Goal: Contribute content

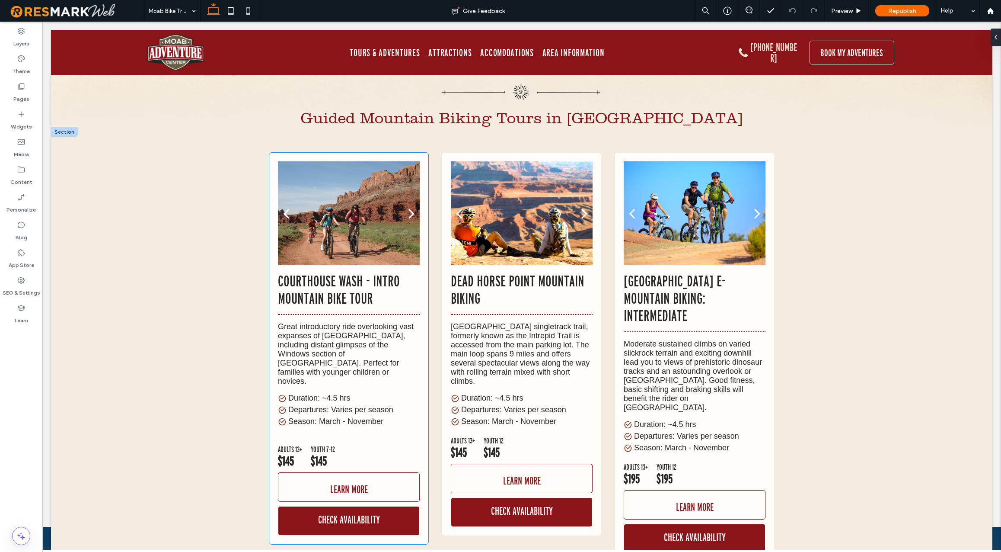
scroll to position [6216, 0]
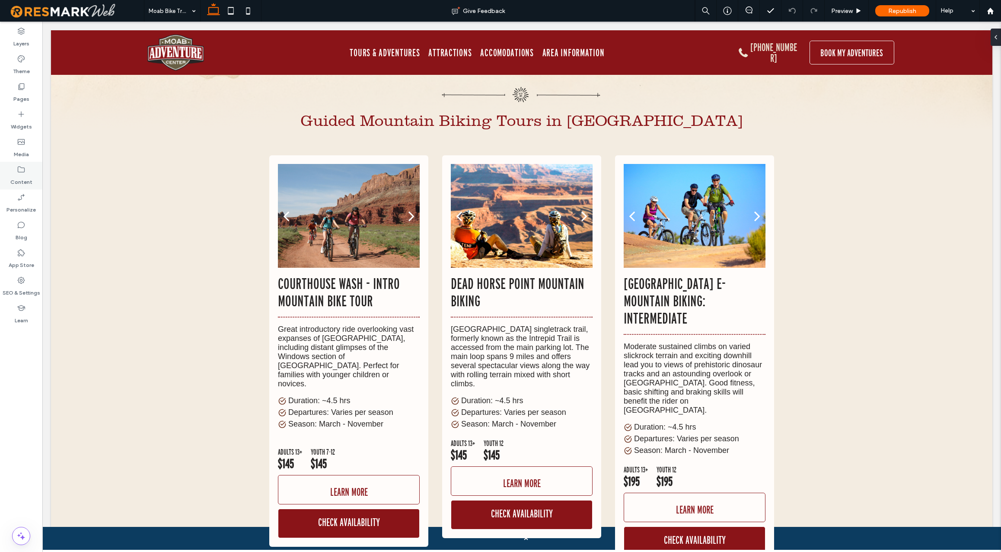
click at [22, 177] on label "Content" at bounding box center [21, 180] width 22 height 12
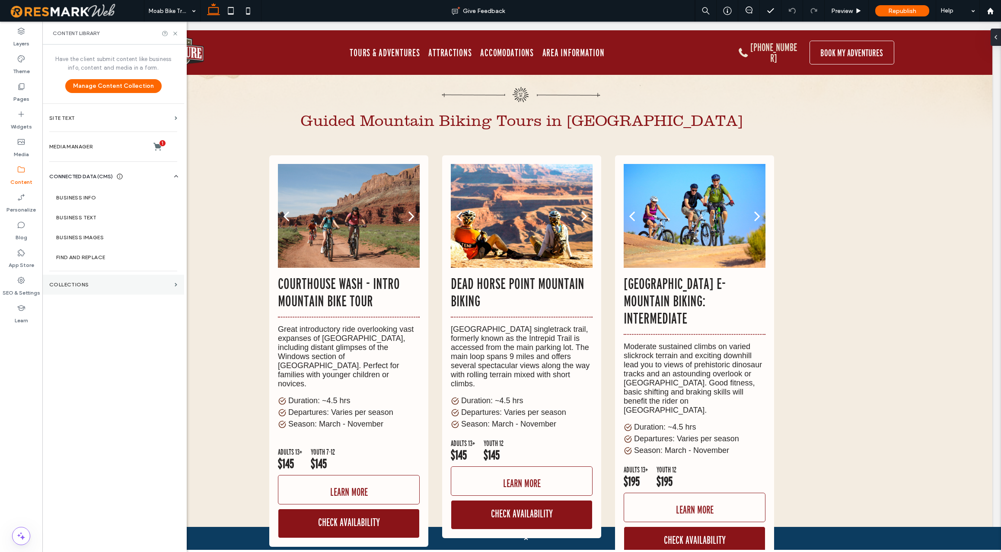
click at [82, 282] on label "Collections" at bounding box center [110, 284] width 122 height 6
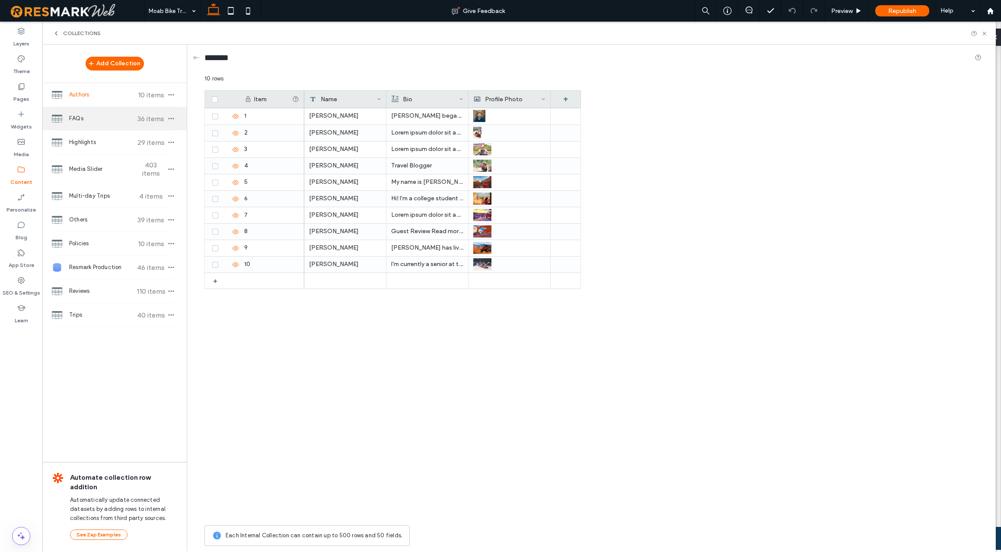
click at [102, 123] on div "FAQs 36 items" at bounding box center [114, 118] width 144 height 23
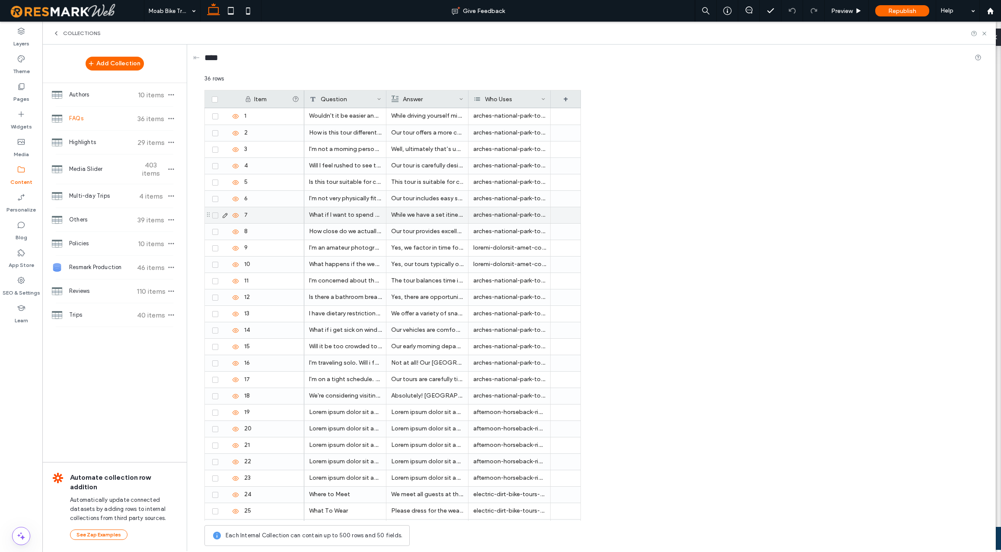
click at [223, 215] on use at bounding box center [225, 215] width 5 height 5
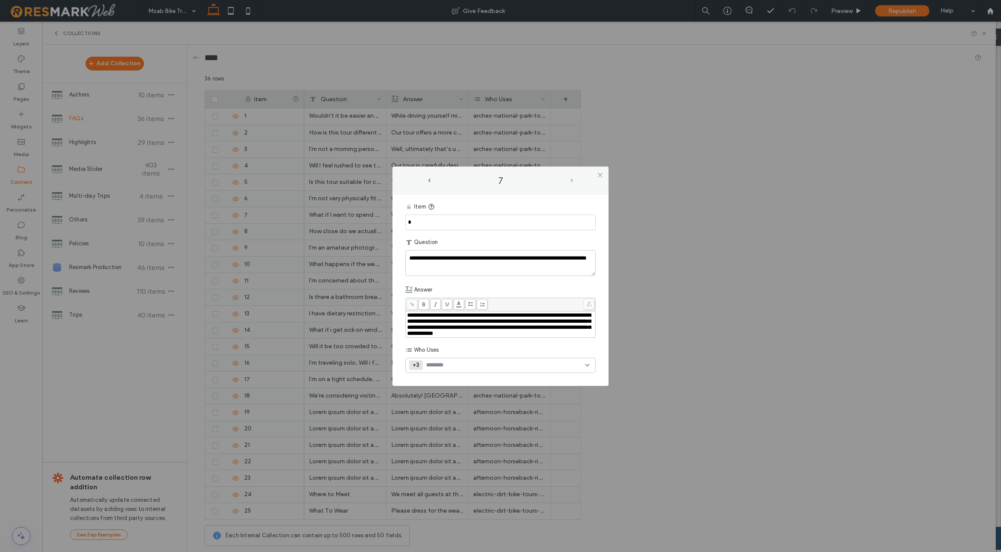
click at [572, 179] on span "next-arrow" at bounding box center [572, 181] width 3 height 4
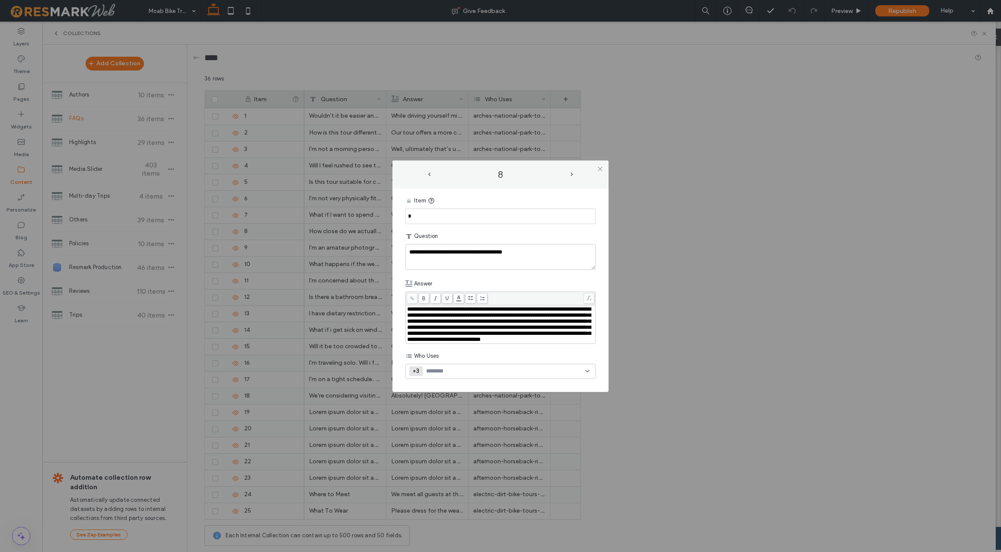
click at [589, 374] on icon at bounding box center [587, 370] width 7 height 7
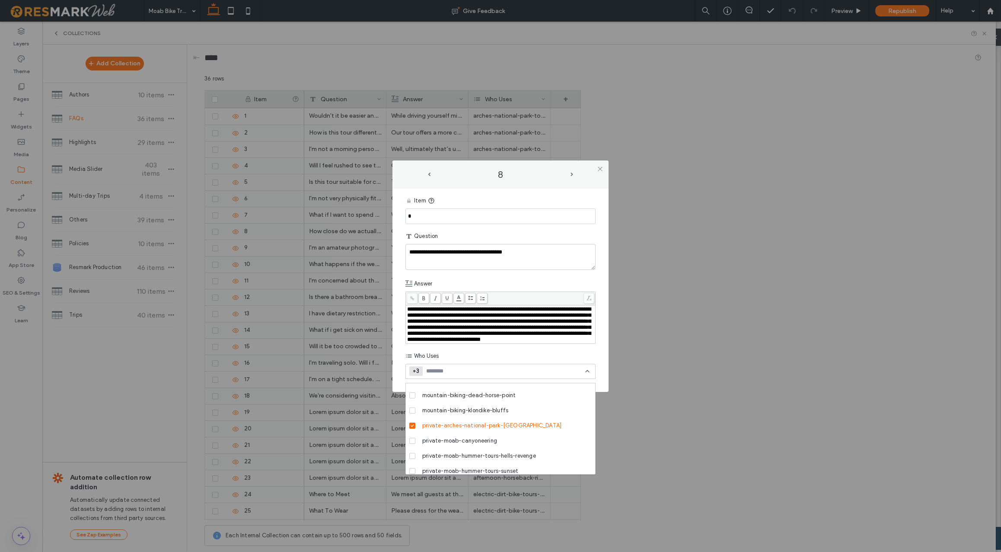
scroll to position [416, 0]
click at [571, 172] on span "next-arrow" at bounding box center [572, 174] width 3 height 4
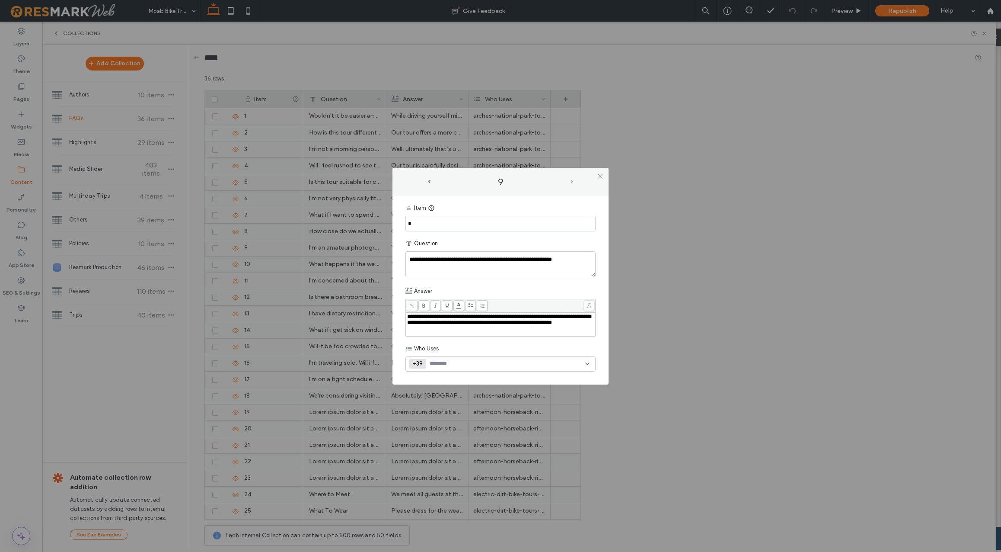
click at [572, 182] on span "next-arrow" at bounding box center [572, 182] width 3 height 4
click at [430, 181] on span "prev-arrow" at bounding box center [429, 182] width 3 height 4
click at [571, 182] on span "next-arrow" at bounding box center [572, 182] width 3 height 4
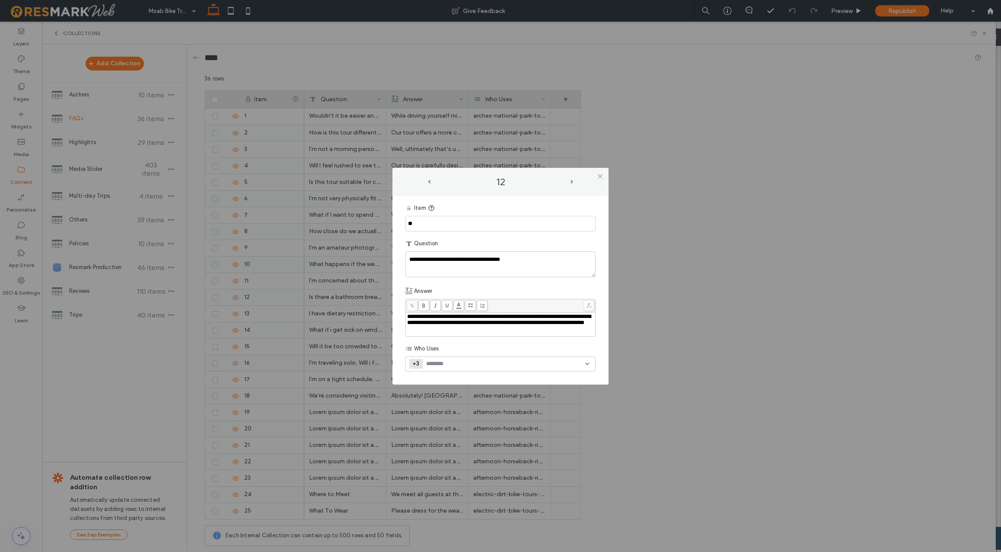
click at [571, 182] on span "next-arrow" at bounding box center [572, 182] width 3 height 4
click at [571, 182] on div "13" at bounding box center [500, 181] width 147 height 11
click at [572, 180] on span "next-arrow" at bounding box center [572, 182] width 3 height 4
click at [428, 257] on textarea "**********" at bounding box center [500, 264] width 190 height 26
type textarea "**********"
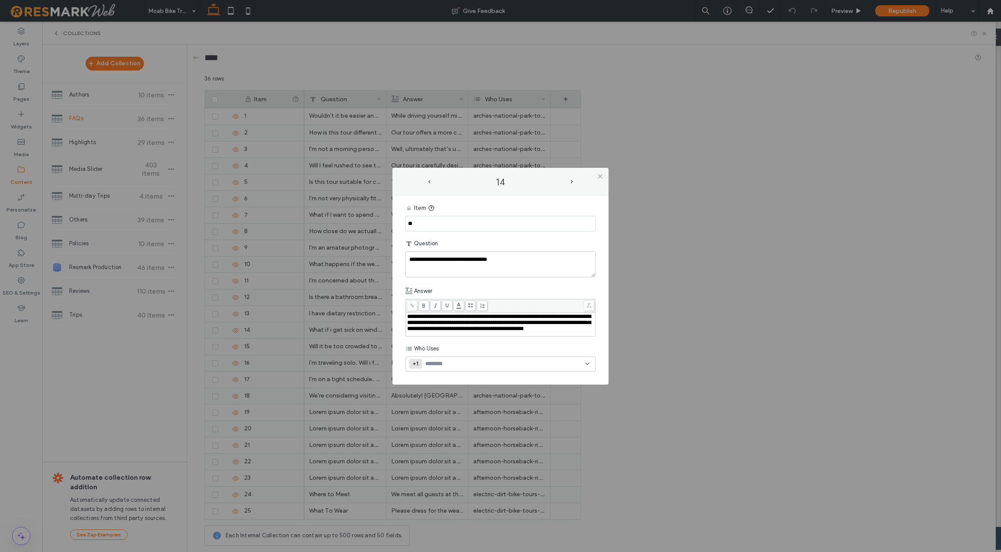
click at [589, 366] on icon at bounding box center [587, 363] width 7 height 7
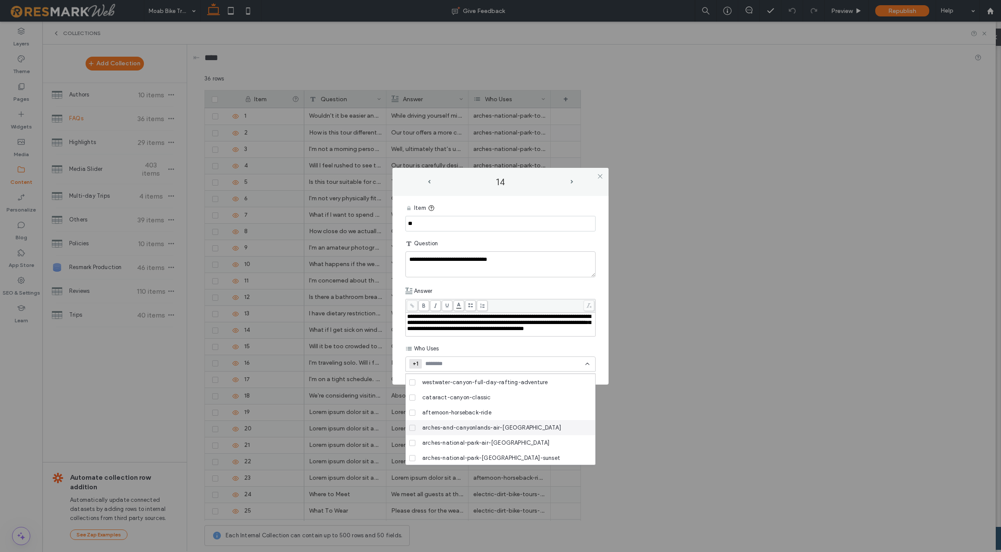
scroll to position [15, 0]
click at [412, 458] on span at bounding box center [412, 457] width 6 height 6
click at [414, 418] on icon at bounding box center [412, 417] width 3 height 3
click at [565, 201] on div "Item" at bounding box center [500, 208] width 190 height 16
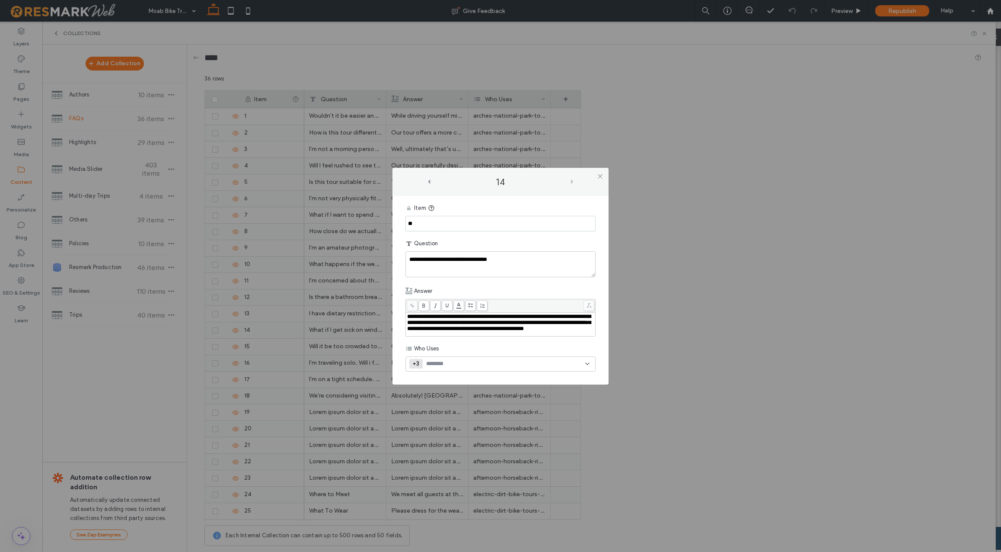
click at [572, 180] on span "next-arrow" at bounding box center [572, 182] width 3 height 4
click at [587, 364] on icon at bounding box center [587, 363] width 7 height 7
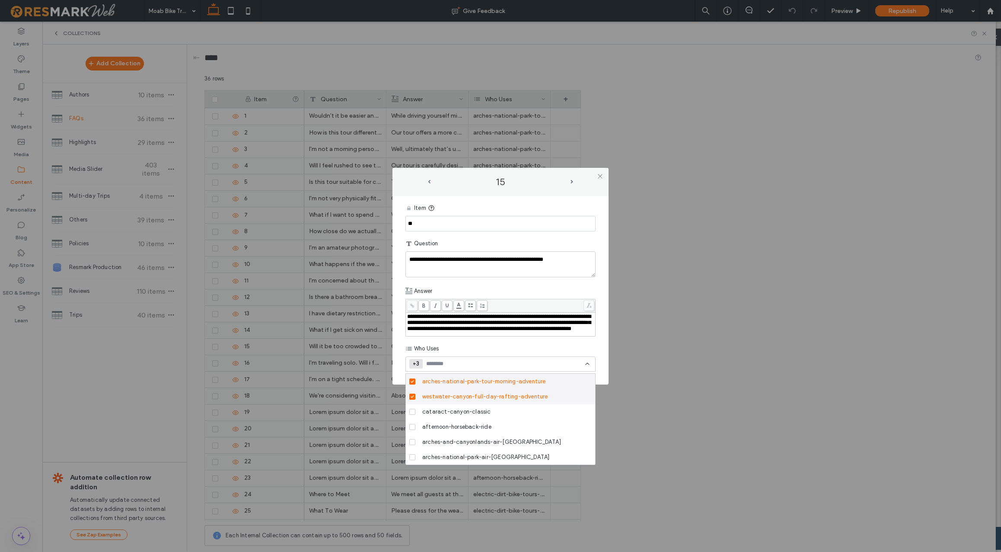
click at [412, 396] on icon at bounding box center [412, 396] width 3 height 3
click at [413, 432] on span at bounding box center [412, 431] width 6 height 6
click at [412, 428] on icon at bounding box center [412, 429] width 3 height 3
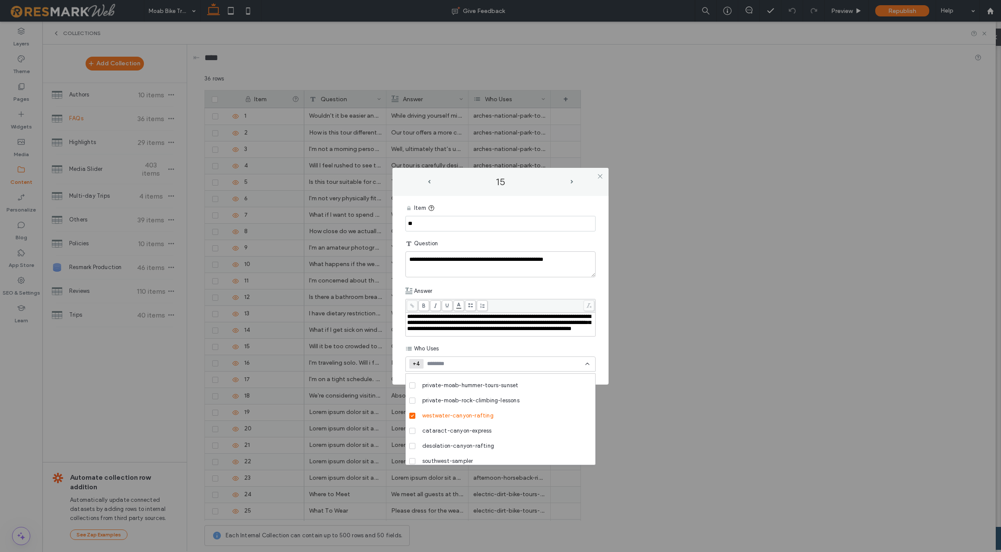
scroll to position [499, 0]
click at [412, 410] on icon at bounding box center [412, 411] width 3 height 3
click at [567, 288] on div "Answer" at bounding box center [500, 291] width 190 height 16
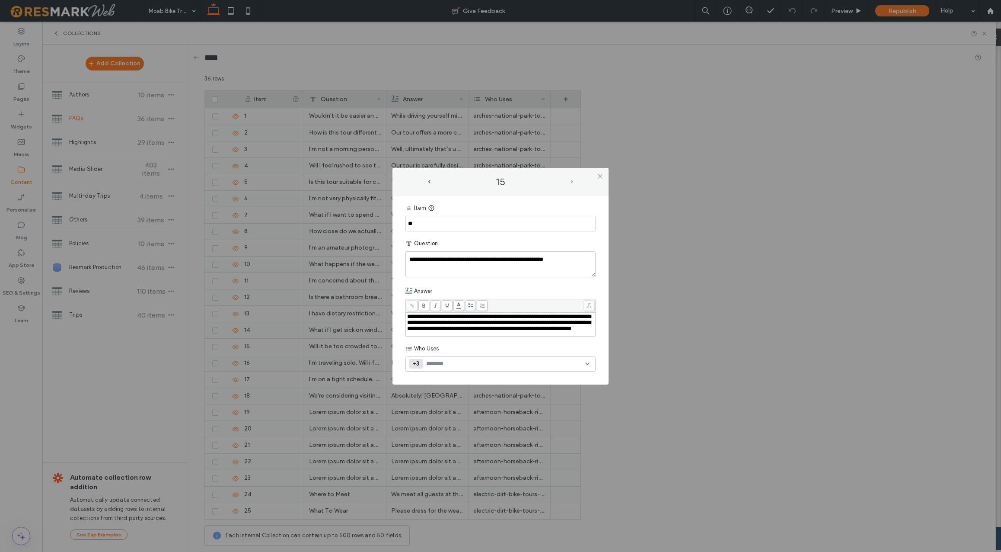
click at [571, 180] on span "next-arrow" at bounding box center [572, 182] width 3 height 4
click at [467, 258] on textarea "**********" at bounding box center [500, 264] width 190 height 26
type textarea "**********"
click at [588, 363] on use at bounding box center [587, 364] width 3 height 2
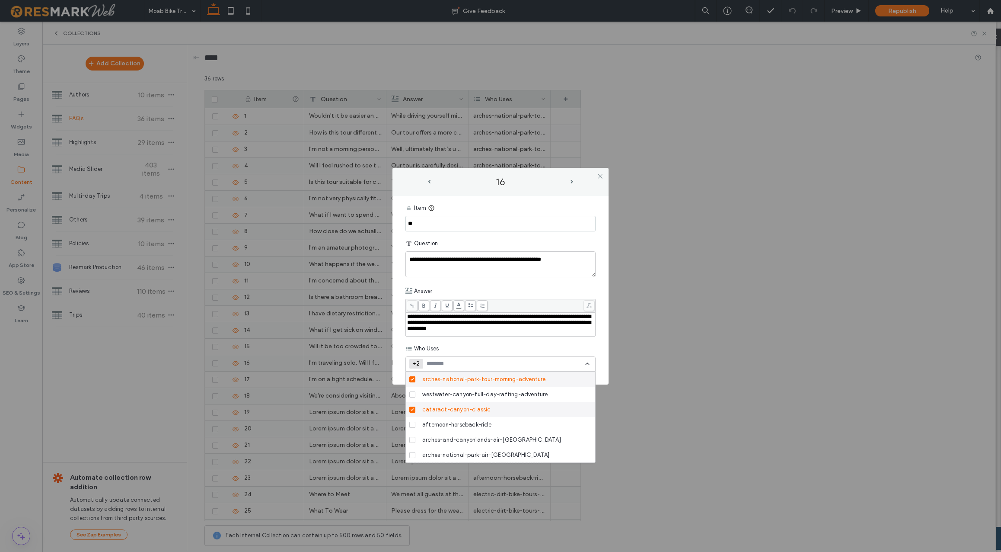
click at [412, 410] on icon at bounding box center [412, 409] width 3 height 3
click at [413, 418] on icon at bounding box center [412, 418] width 3 height 3
drag, startPoint x: 553, startPoint y: 292, endPoint x: 564, endPoint y: 255, distance: 38.4
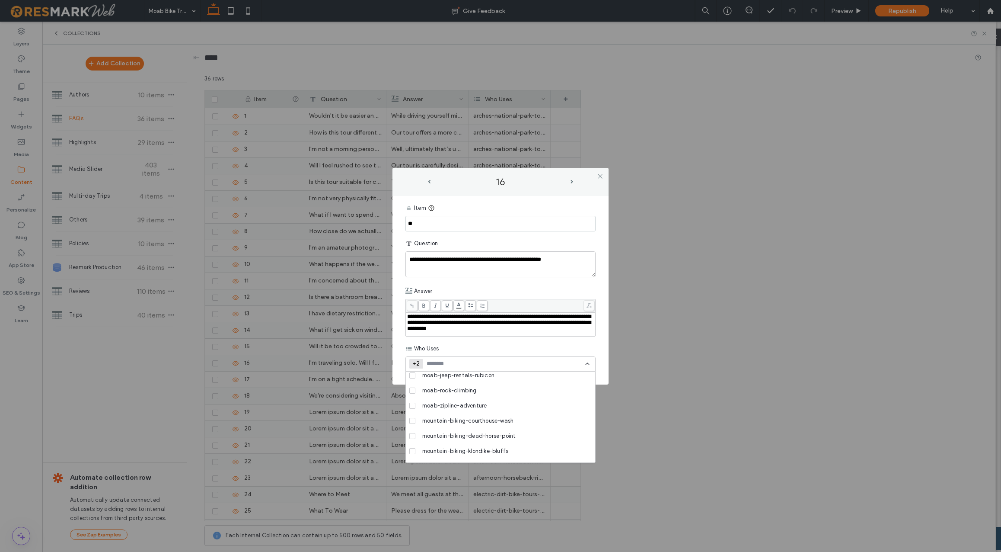
click at [553, 289] on div "Answer" at bounding box center [500, 291] width 190 height 16
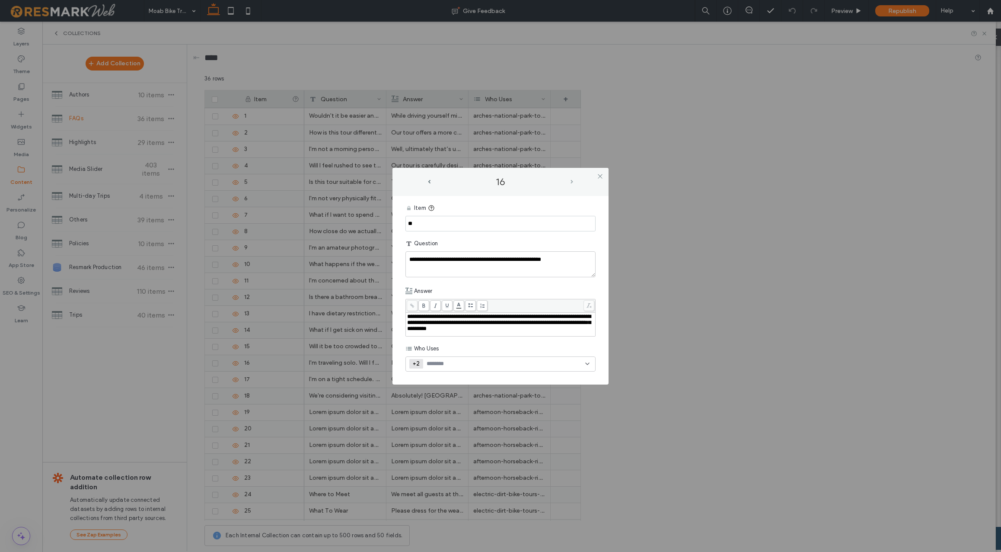
click at [571, 182] on span "next-arrow" at bounding box center [572, 182] width 3 height 4
click at [589, 364] on icon at bounding box center [587, 363] width 7 height 7
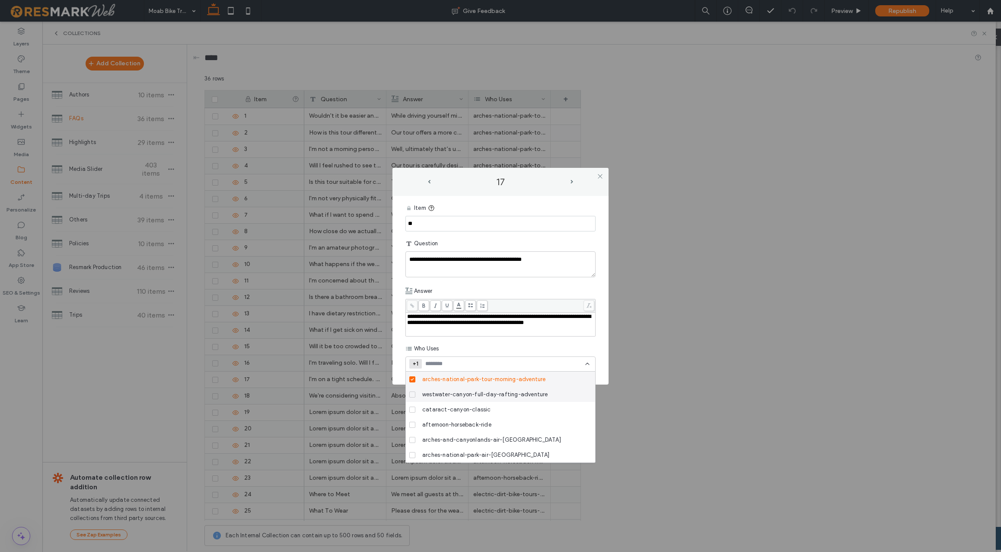
click at [412, 393] on icon at bounding box center [412, 394] width 3 height 3
click at [412, 409] on icon at bounding box center [412, 409] width 3 height 3
click at [409, 424] on span at bounding box center [412, 424] width 6 height 6
click at [412, 440] on span at bounding box center [412, 440] width 6 height 6
click at [412, 455] on icon at bounding box center [412, 454] width 3 height 3
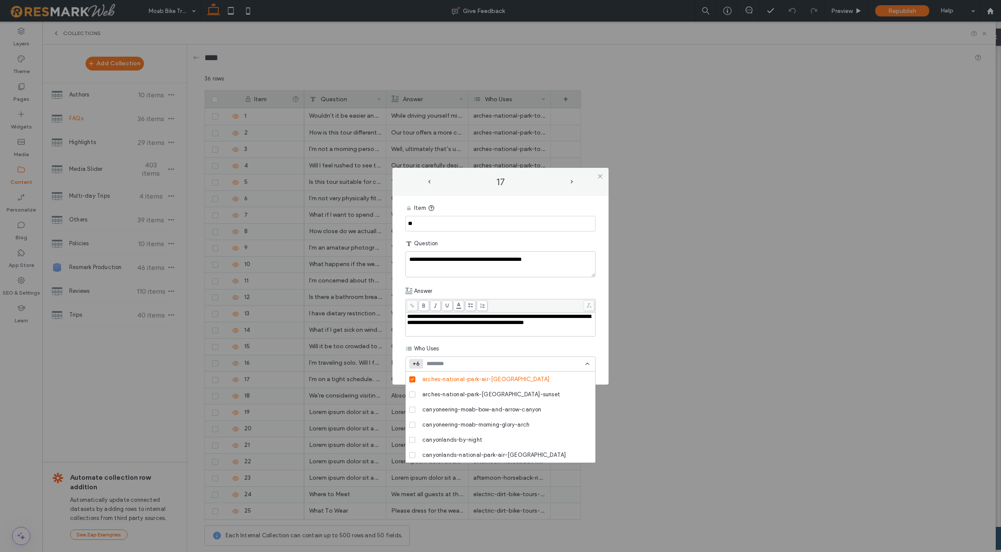
scroll to position [81, 0]
click at [413, 389] on icon at bounding box center [412, 389] width 3 height 3
click at [412, 405] on icon at bounding box center [412, 404] width 3 height 3
click at [412, 418] on icon at bounding box center [412, 419] width 3 height 3
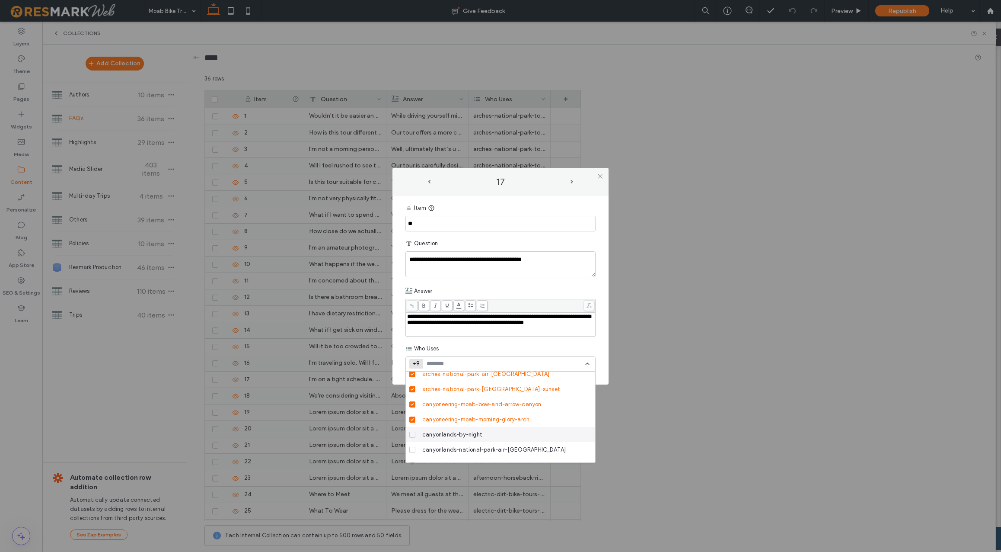
click at [411, 435] on span at bounding box center [412, 434] width 6 height 6
click at [414, 450] on span at bounding box center [412, 450] width 6 height 6
click at [408, 389] on div "canyonlands-sunset-scenic-flight-tour" at bounding box center [500, 390] width 189 height 15
click at [411, 406] on span at bounding box center [412, 405] width 6 height 6
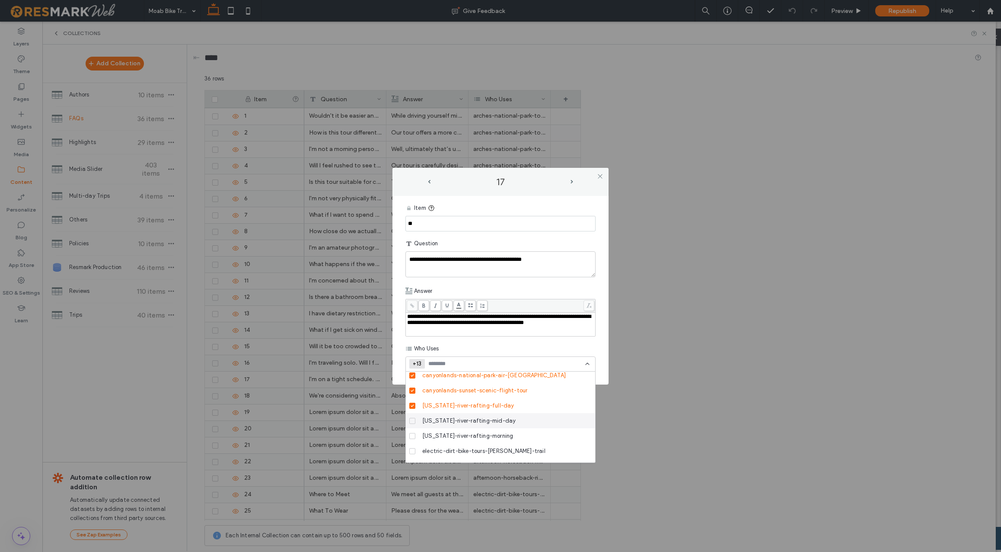
click at [411, 416] on label "[US_STATE]-river-rafting-mid-day" at bounding box center [498, 420] width 179 height 15
click at [415, 434] on span at bounding box center [412, 436] width 6 height 6
click at [412, 450] on icon at bounding box center [412, 451] width 3 height 3
click at [412, 389] on icon at bounding box center [412, 390] width 3 height 3
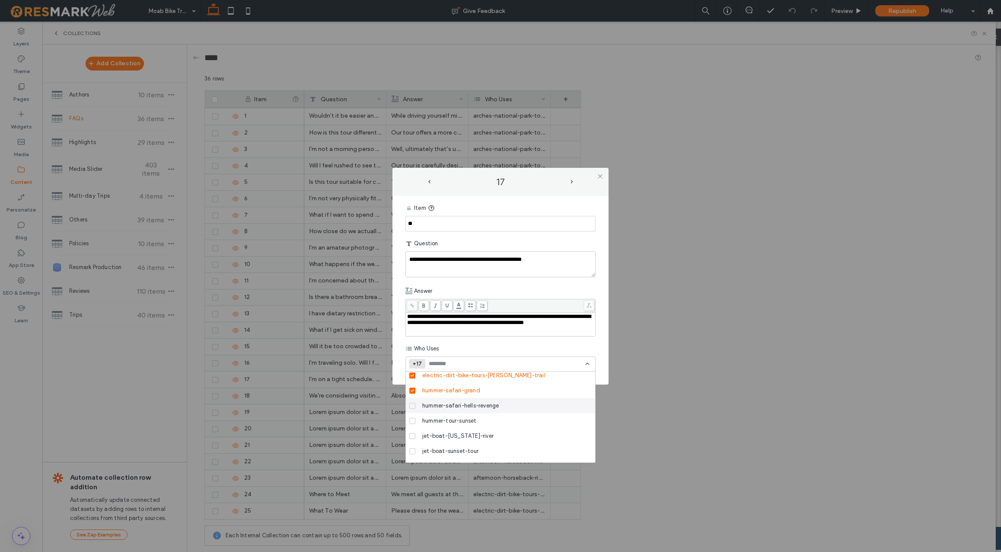
click at [412, 407] on span at bounding box center [412, 405] width 6 height 6
click at [412, 418] on span at bounding box center [412, 421] width 6 height 6
click at [415, 437] on label "jet-boat-[US_STATE]-river" at bounding box center [498, 435] width 179 height 15
click at [413, 449] on span at bounding box center [412, 451] width 6 height 6
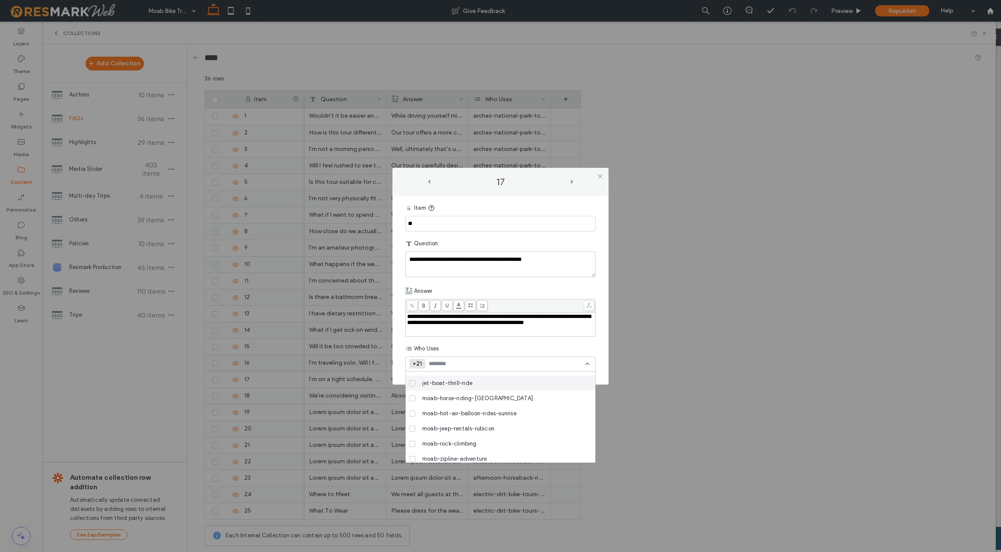
click at [412, 385] on span at bounding box center [412, 383] width 6 height 6
click at [412, 398] on icon at bounding box center [412, 398] width 3 height 3
click at [411, 412] on icon at bounding box center [412, 413] width 3 height 3
click at [412, 428] on icon at bounding box center [412, 428] width 3 height 3
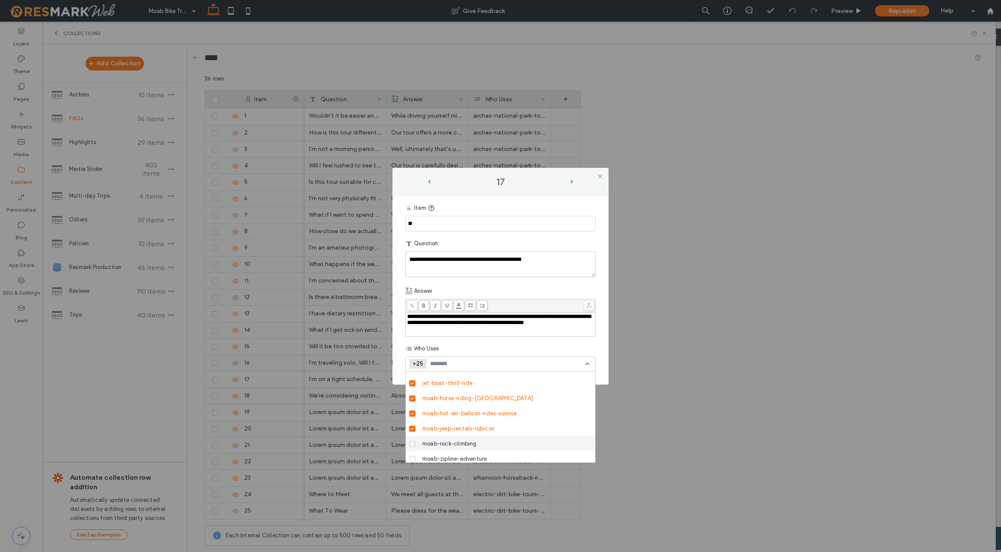
click at [413, 444] on icon at bounding box center [412, 443] width 3 height 3
click at [412, 454] on label "moab-zipline-adventure" at bounding box center [498, 458] width 179 height 15
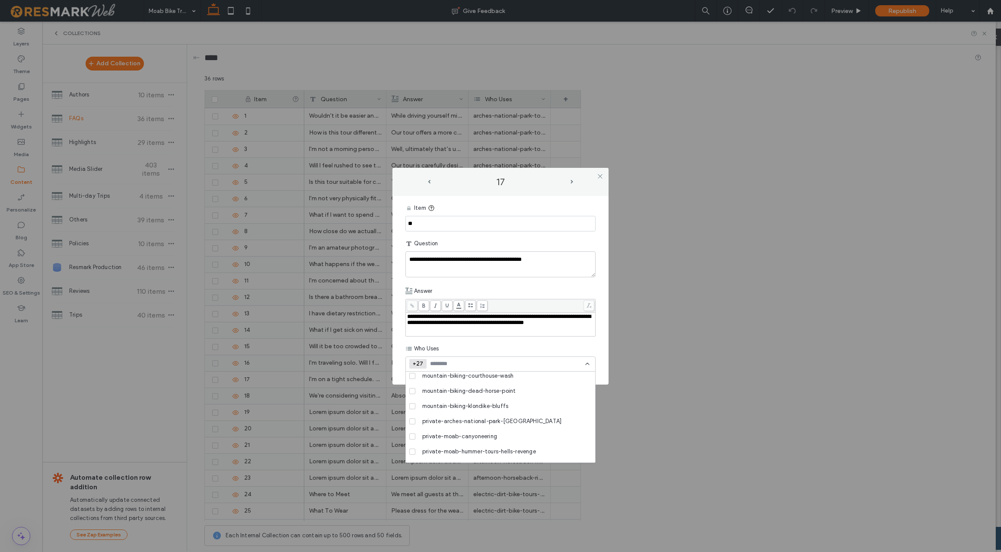
scroll to position [416, 0]
click at [412, 374] on span at bounding box center [412, 372] width 6 height 6
click at [412, 386] on icon at bounding box center [412, 387] width 3 height 3
click at [412, 403] on span at bounding box center [412, 402] width 6 height 6
click at [412, 414] on span at bounding box center [412, 417] width 6 height 6
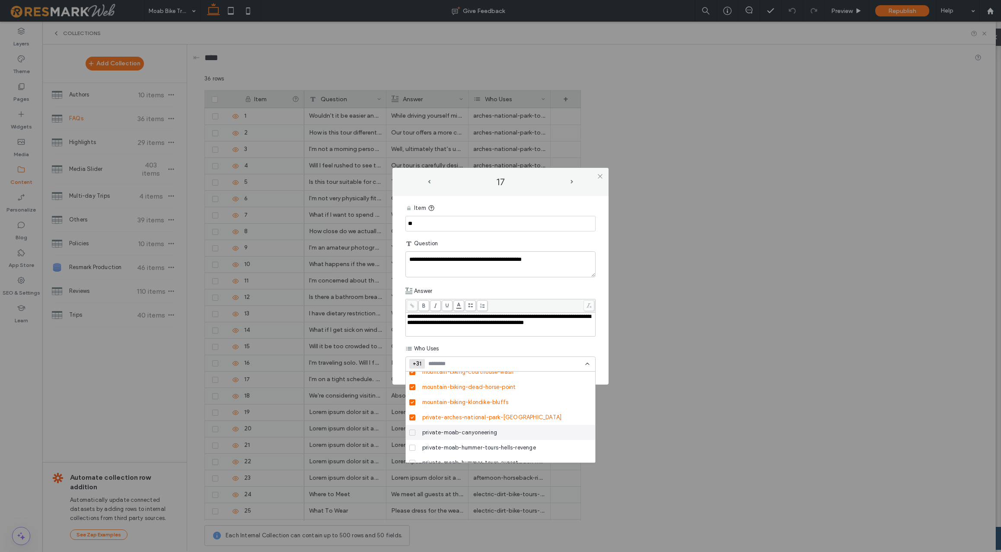
click at [411, 432] on icon at bounding box center [412, 432] width 3 height 3
click at [412, 447] on icon at bounding box center [412, 447] width 3 height 3
click at [411, 407] on icon at bounding box center [412, 407] width 3 height 3
click at [411, 426] on label "private-moab-rock-climbing-lessons" at bounding box center [498, 422] width 179 height 15
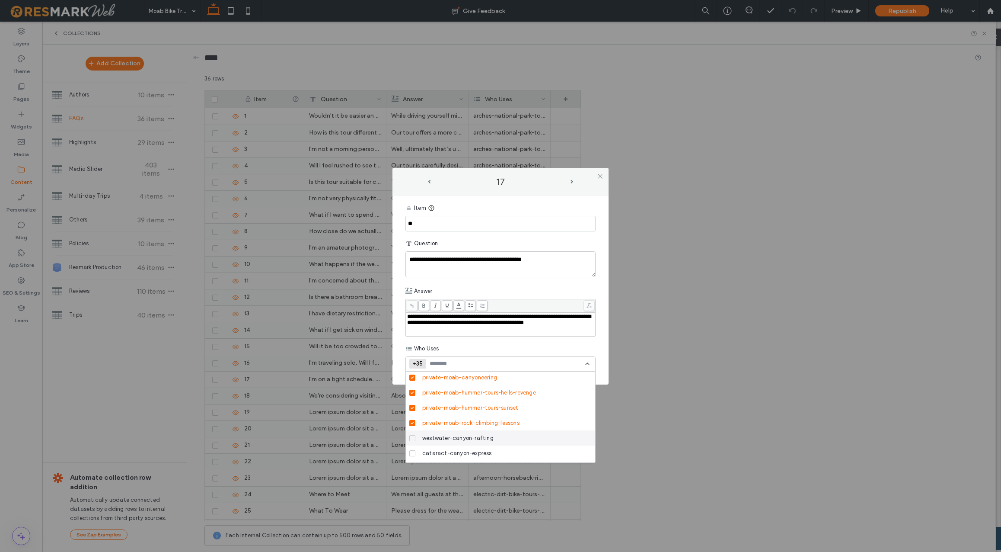
click at [411, 440] on span at bounding box center [412, 438] width 6 height 6
click at [415, 453] on span at bounding box center [412, 453] width 6 height 6
click at [410, 439] on span at bounding box center [412, 440] width 6 height 6
click at [413, 454] on icon at bounding box center [412, 454] width 3 height 3
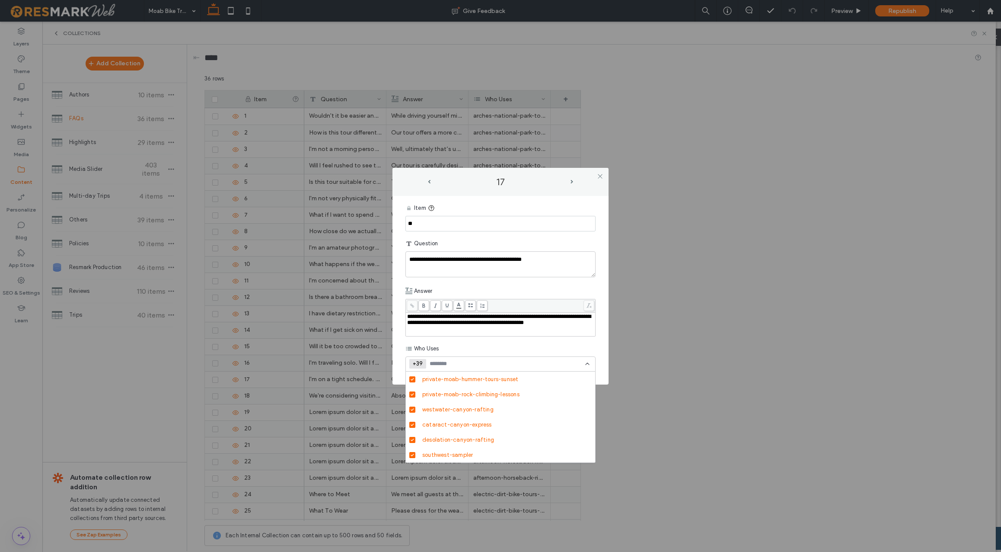
click at [530, 344] on div "Who Uses" at bounding box center [500, 349] width 190 height 16
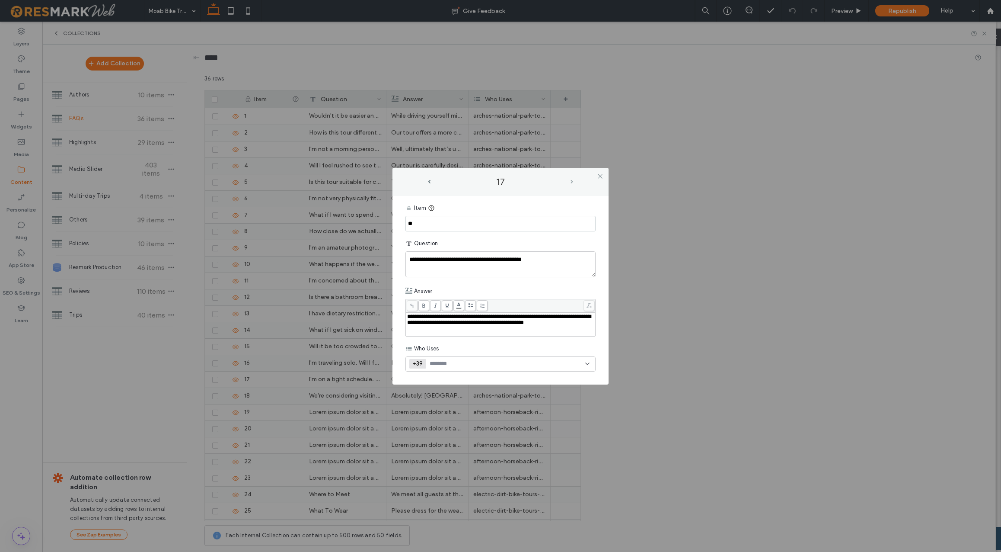
click at [571, 180] on span "next-arrow" at bounding box center [572, 182] width 3 height 4
click at [600, 175] on use at bounding box center [600, 176] width 4 height 4
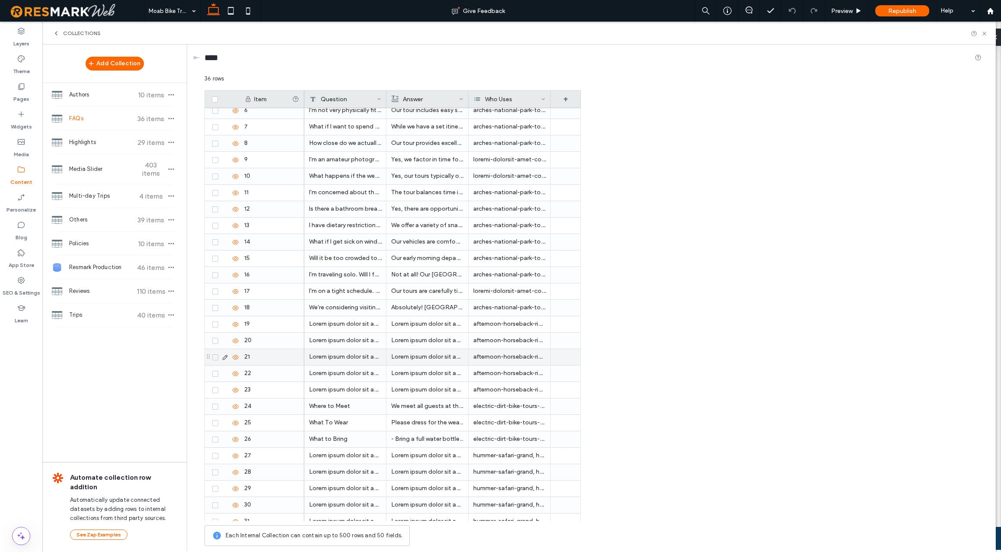
scroll to position [89, 0]
click at [217, 306] on icon at bounding box center [215, 307] width 3 height 3
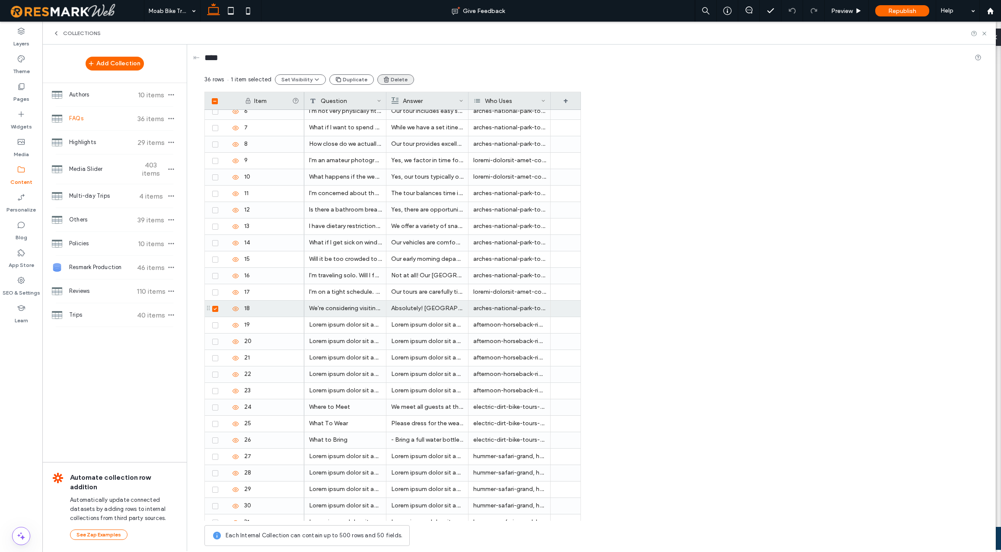
click at [399, 79] on button "Delete" at bounding box center [395, 79] width 37 height 10
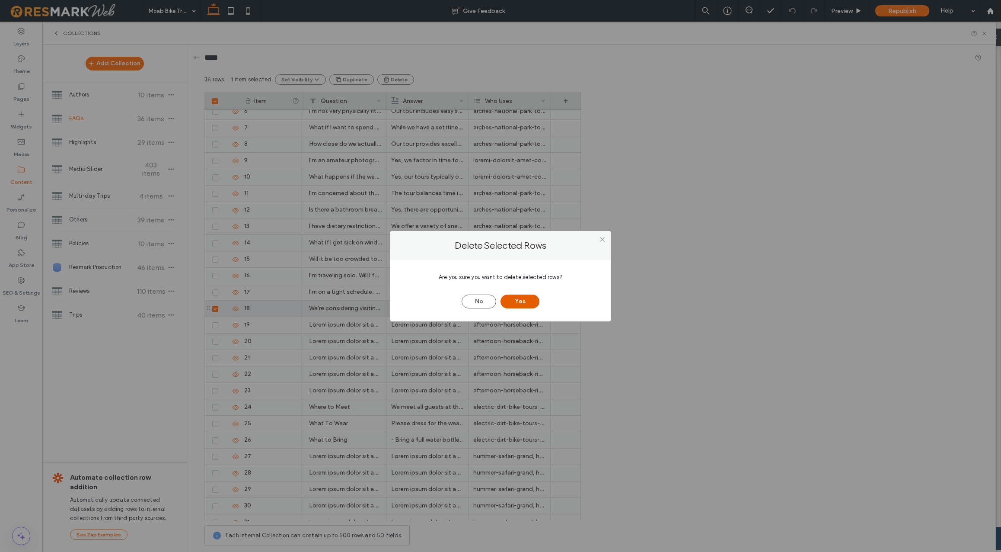
click at [530, 303] on button "Yes" at bounding box center [520, 301] width 39 height 14
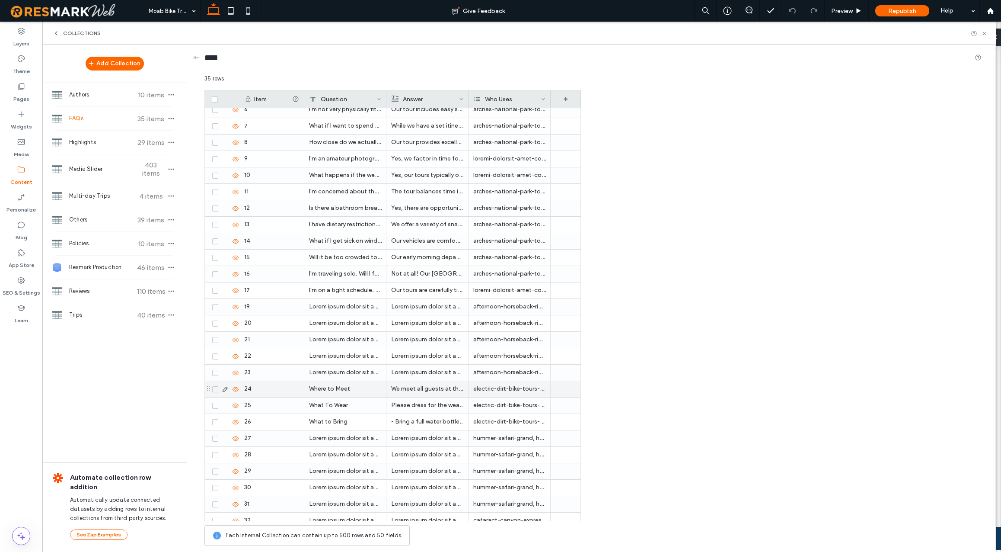
click at [225, 388] on use at bounding box center [225, 388] width 5 height 5
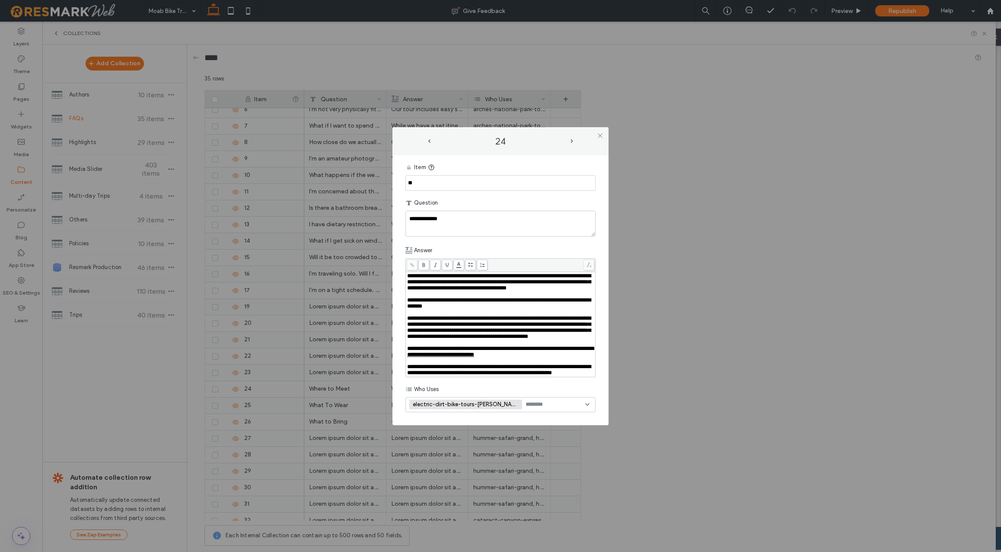
click at [589, 408] on icon at bounding box center [587, 404] width 7 height 7
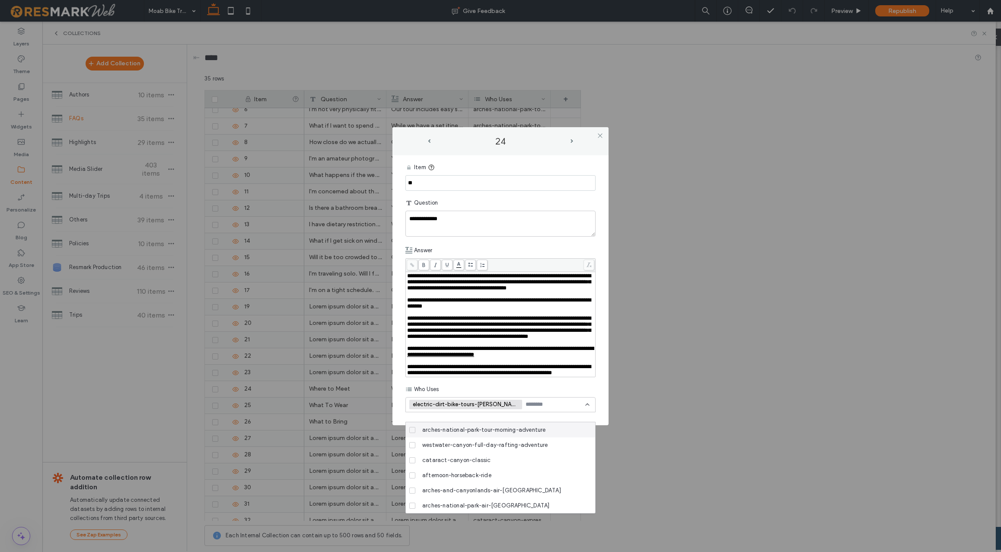
click at [590, 397] on div "Who Uses" at bounding box center [500, 389] width 190 height 16
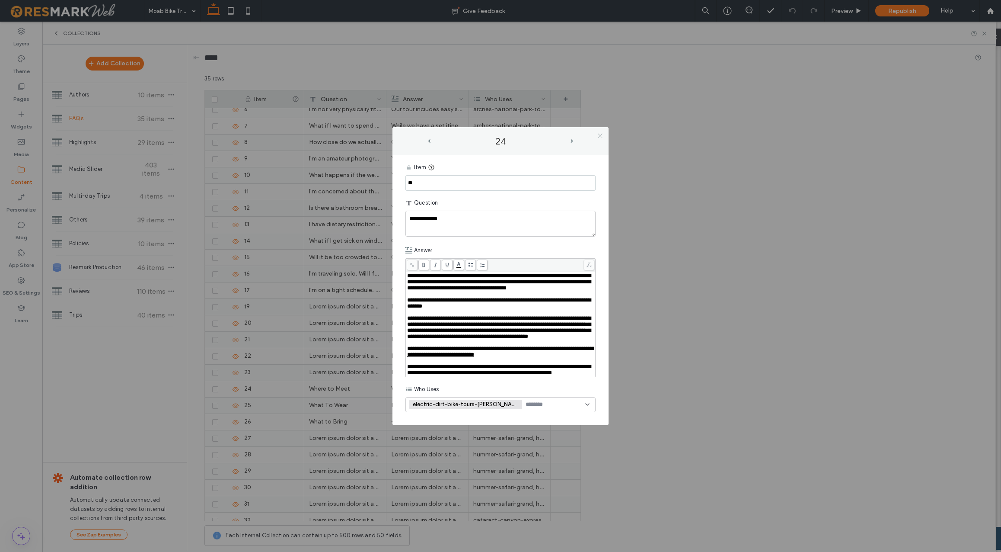
click at [600, 132] on icon at bounding box center [600, 135] width 6 height 6
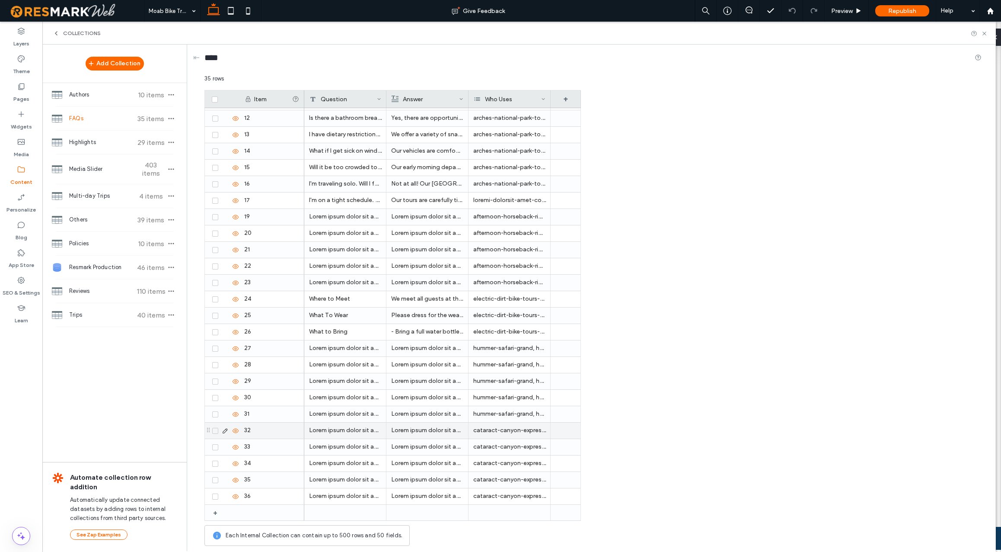
scroll to position [178, 0]
click at [215, 513] on div "+" at bounding box center [218, 513] width 11 height 16
click at [225, 510] on icon at bounding box center [225, 512] width 7 height 7
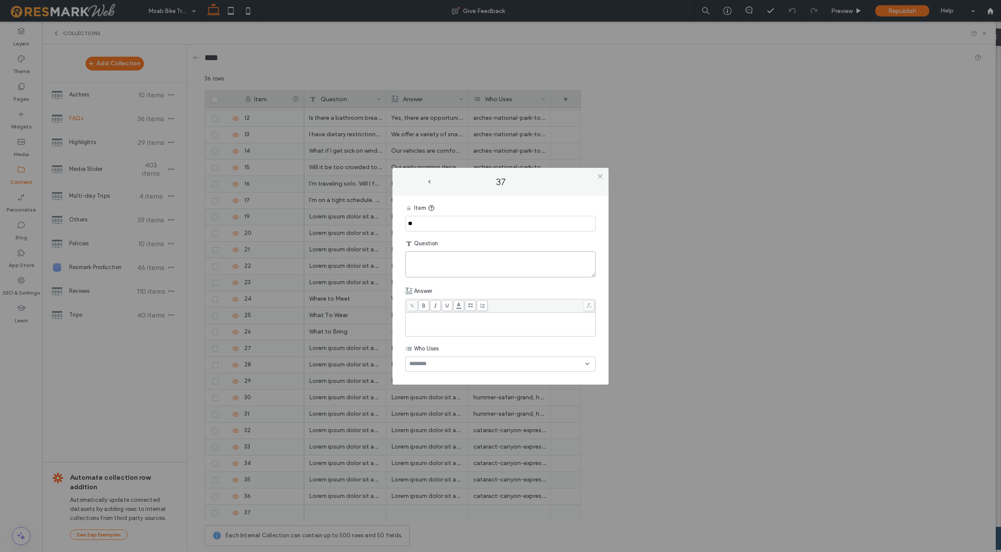
click at [437, 261] on textarea "plain-text-cell" at bounding box center [500, 264] width 190 height 26
click at [451, 260] on textarea "*******" at bounding box center [500, 264] width 190 height 26
click at [450, 260] on textarea "*******" at bounding box center [500, 264] width 190 height 26
paste textarea "**********"
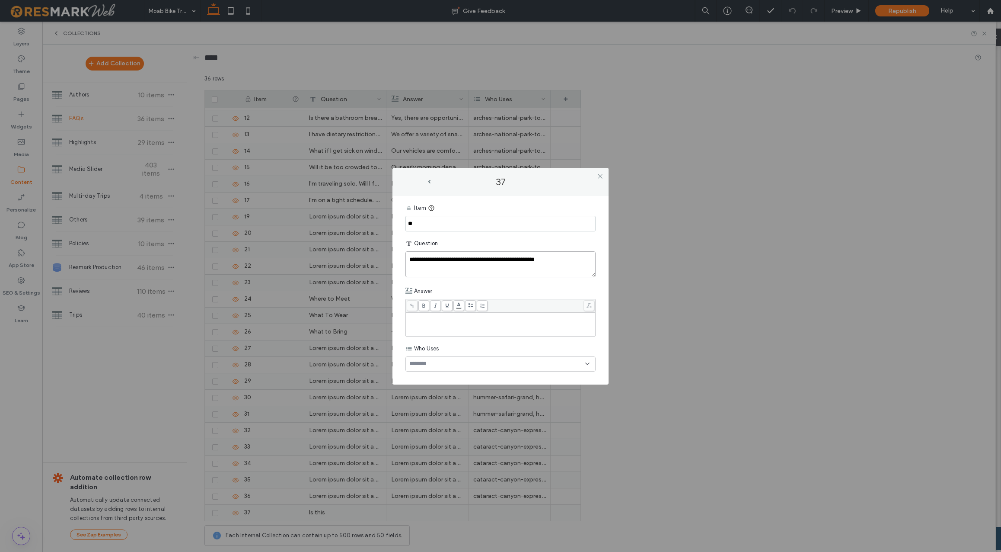
type textarea "**********"
click at [444, 321] on div "Rich Text Editor" at bounding box center [500, 324] width 187 height 22
click at [494, 316] on span "**********" at bounding box center [463, 316] width 112 height 6
click at [504, 317] on span "**********" at bounding box center [487, 316] width 160 height 6
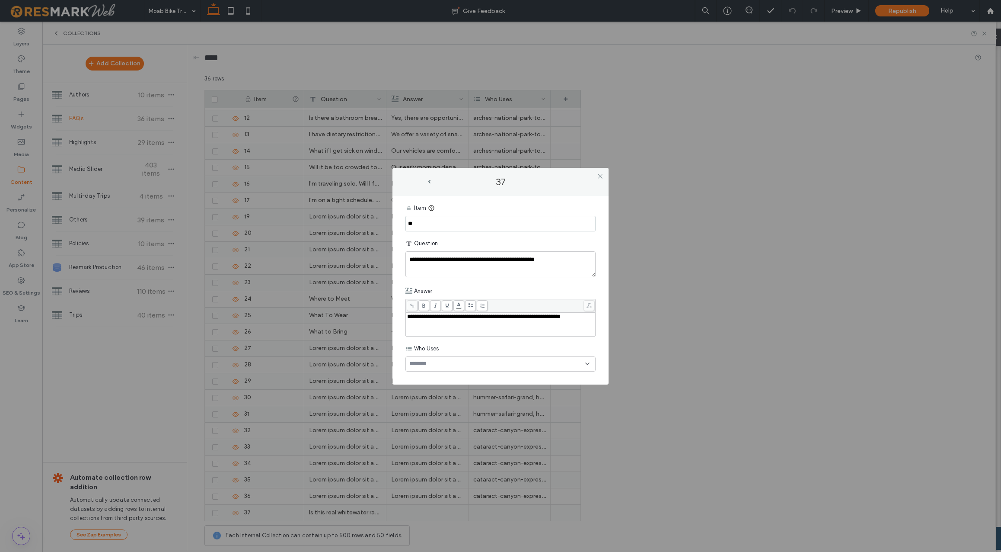
click at [561, 317] on span "**********" at bounding box center [483, 316] width 153 height 6
click at [579, 323] on div "**********" at bounding box center [500, 322] width 187 height 18
click at [447, 329] on span "**********" at bounding box center [499, 322] width 184 height 18
click at [547, 330] on div "**********" at bounding box center [500, 322] width 187 height 18
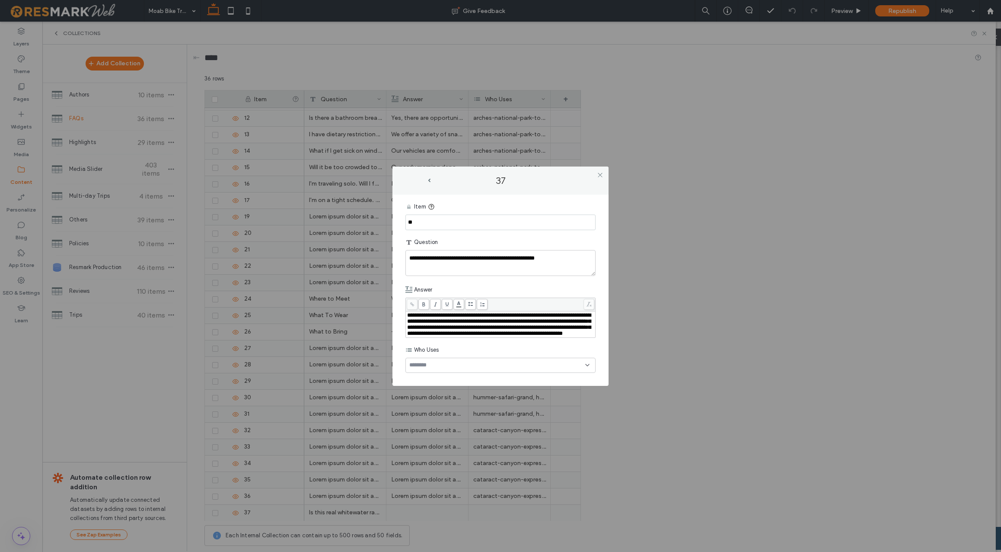
click at [587, 368] on icon at bounding box center [587, 364] width 7 height 7
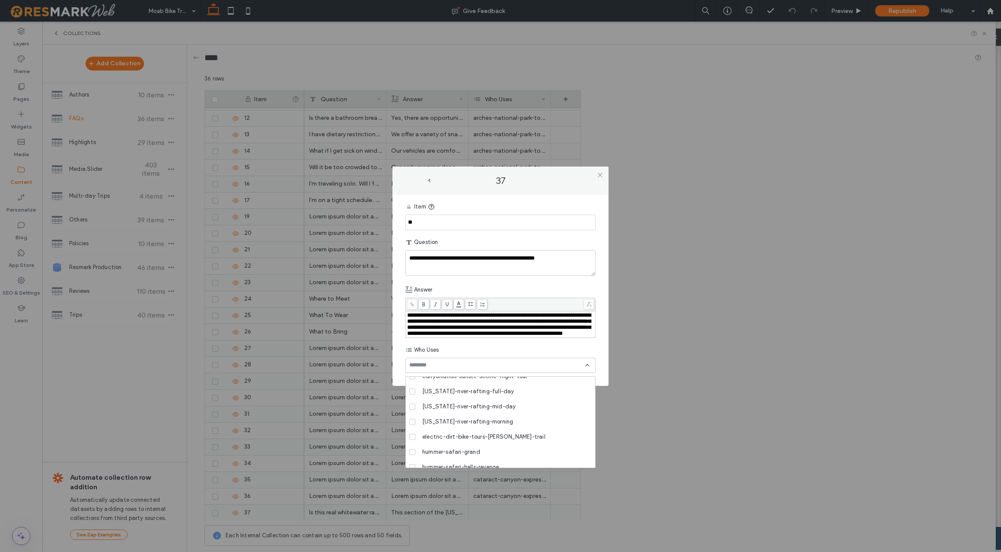
scroll to position [175, 0]
click at [413, 390] on icon at bounding box center [412, 390] width 3 height 3
click at [411, 404] on span at bounding box center [412, 406] width 6 height 6
click at [411, 421] on icon at bounding box center [412, 421] width 3 height 3
click at [524, 336] on div "**********" at bounding box center [500, 324] width 187 height 24
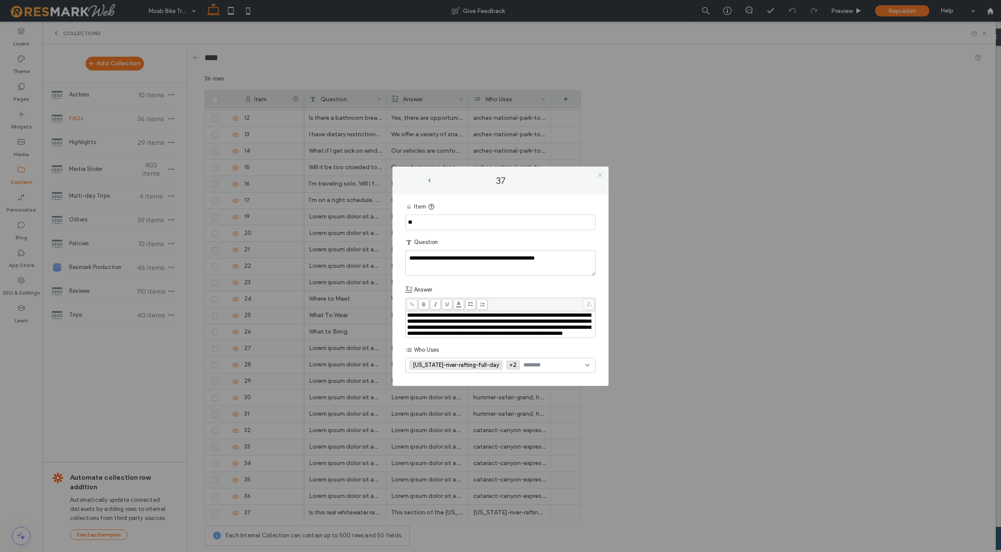
click at [601, 173] on use at bounding box center [600, 175] width 4 height 4
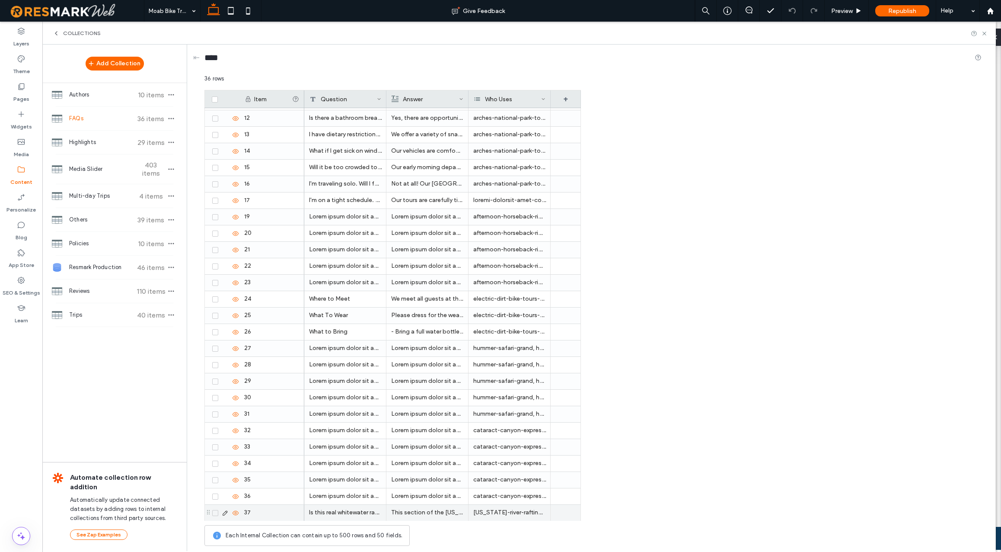
scroll to position [195, 0]
click at [217, 511] on div "+" at bounding box center [218, 512] width 11 height 16
click at [225, 511] on icon at bounding box center [225, 512] width 7 height 7
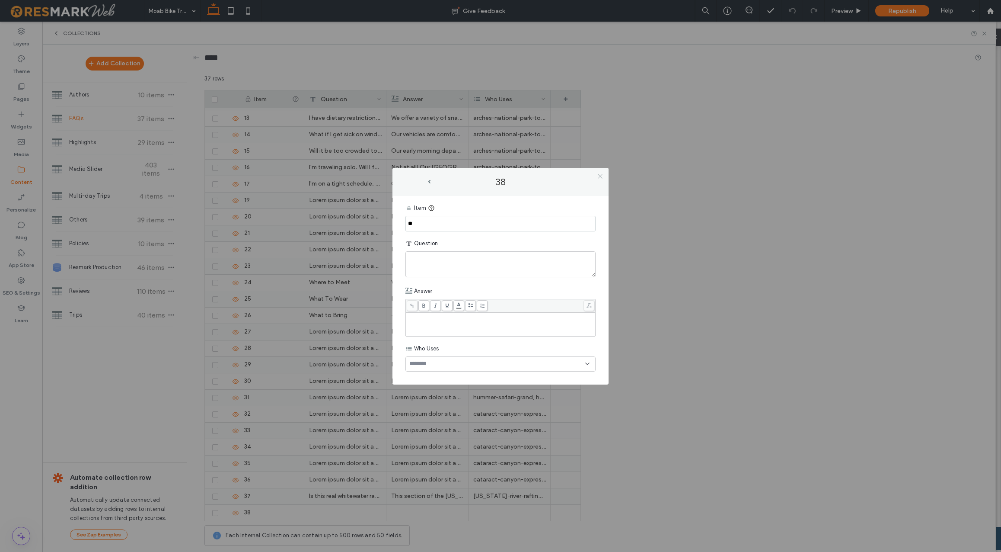
click at [600, 176] on use at bounding box center [600, 176] width 4 height 4
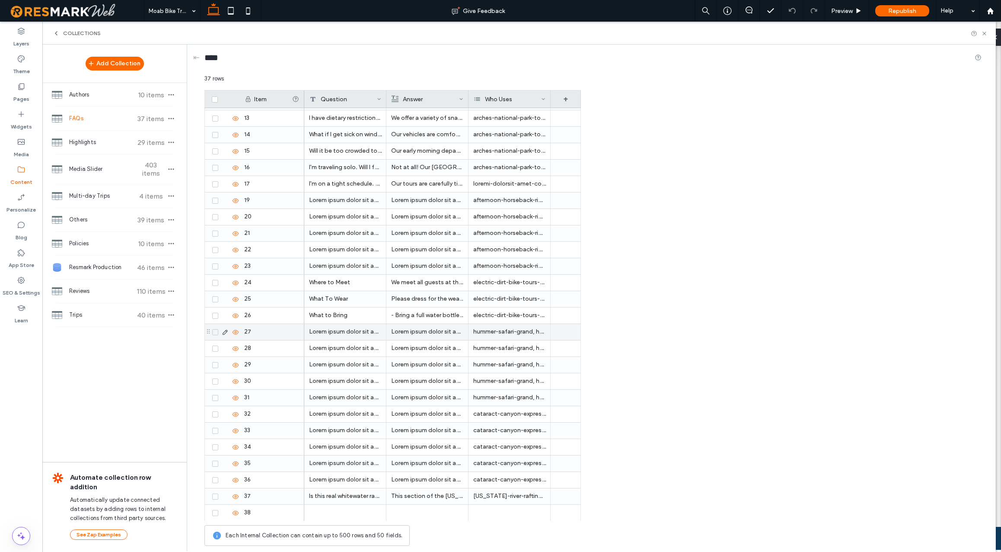
click at [319, 334] on div "Lorem ipsum dolor sit amet consectetur adipiscing elit" at bounding box center [345, 332] width 82 height 16
click at [226, 332] on icon at bounding box center [225, 332] width 7 height 7
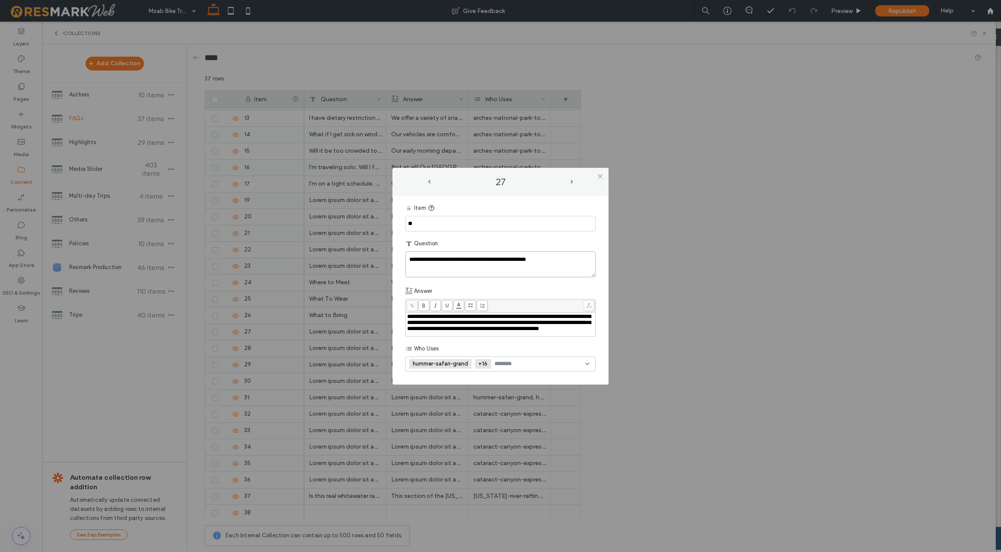
click at [437, 258] on textarea "**********" at bounding box center [500, 264] width 190 height 26
paste textarea "plain-text-cell"
type textarea "**********"
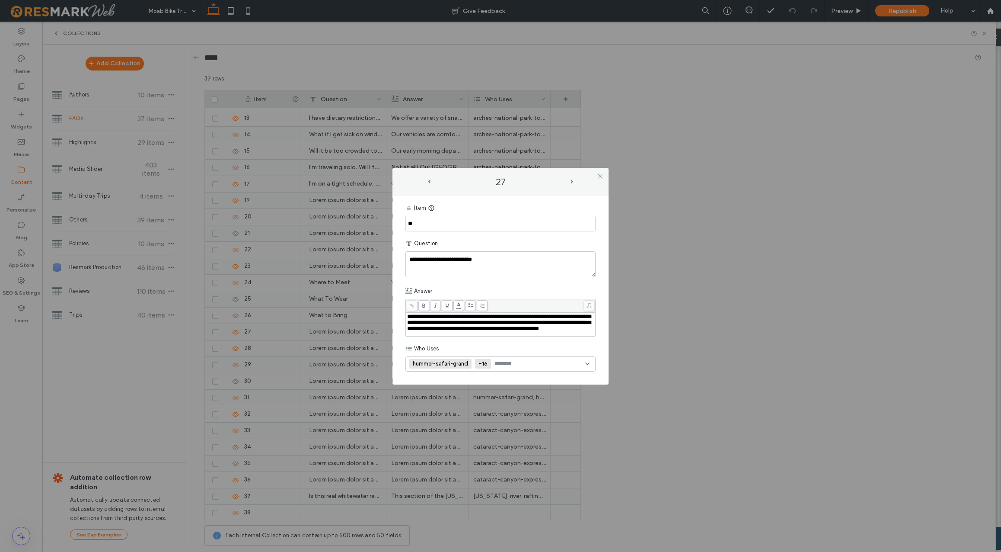
click at [436, 330] on span "**********" at bounding box center [499, 322] width 184 height 18
click at [418, 325] on span "**********" at bounding box center [499, 319] width 184 height 12
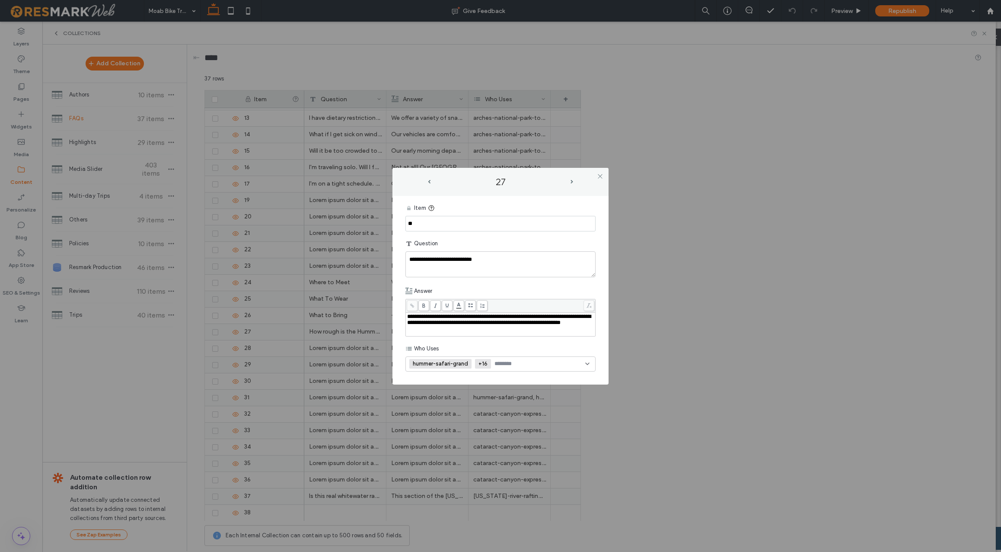
click at [451, 325] on div "**********" at bounding box center [500, 319] width 187 height 12
click at [461, 318] on span "**********" at bounding box center [499, 319] width 184 height 12
click at [507, 317] on span "**********" at bounding box center [499, 322] width 184 height 18
click at [524, 319] on span "**********" at bounding box center [499, 322] width 184 height 18
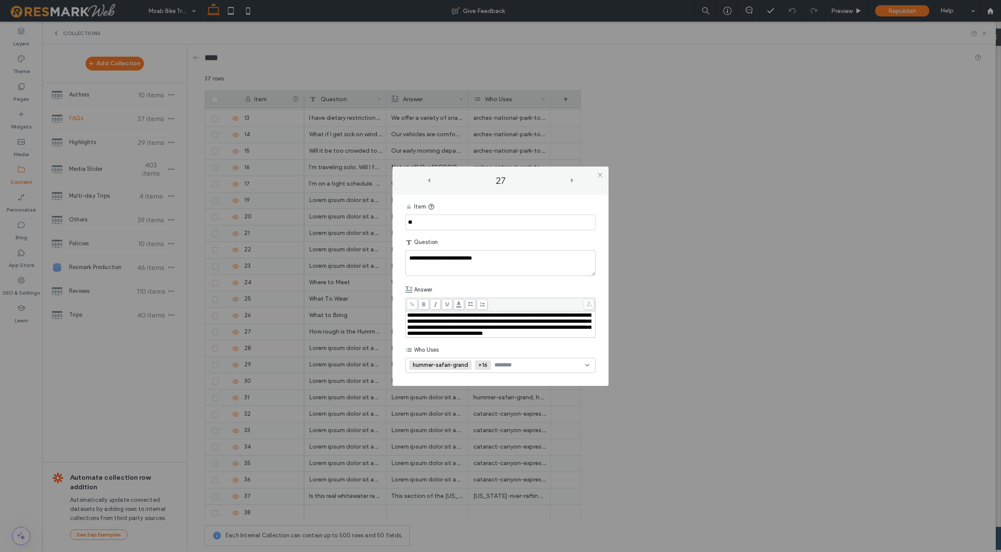
click at [428, 324] on span "**********" at bounding box center [499, 324] width 184 height 24
click at [454, 323] on span "**********" at bounding box center [499, 324] width 184 height 24
click at [514, 325] on span "**********" at bounding box center [499, 324] width 184 height 24
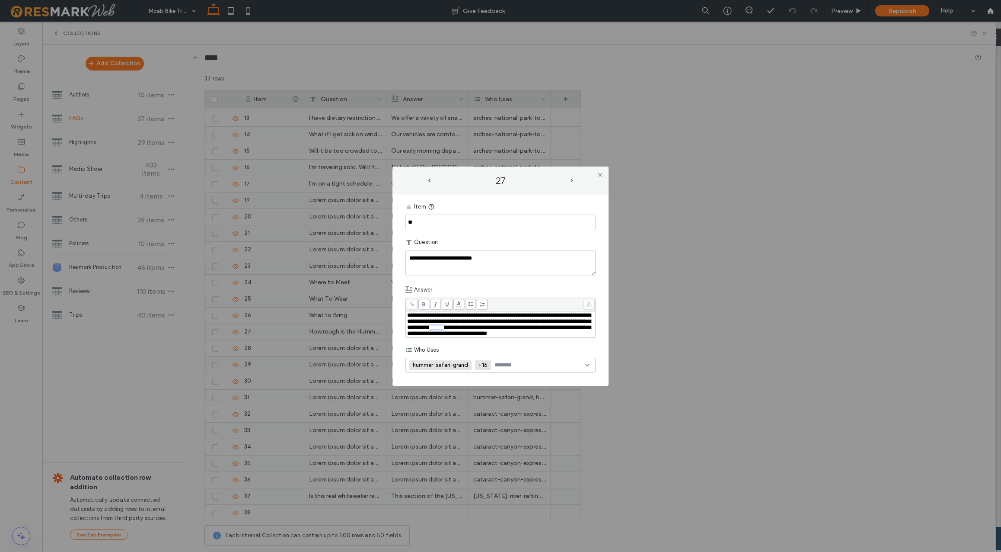
click at [514, 325] on span "**********" at bounding box center [499, 324] width 184 height 24
click at [552, 332] on span "**********" at bounding box center [499, 324] width 184 height 24
click at [589, 365] on use at bounding box center [587, 365] width 3 height 2
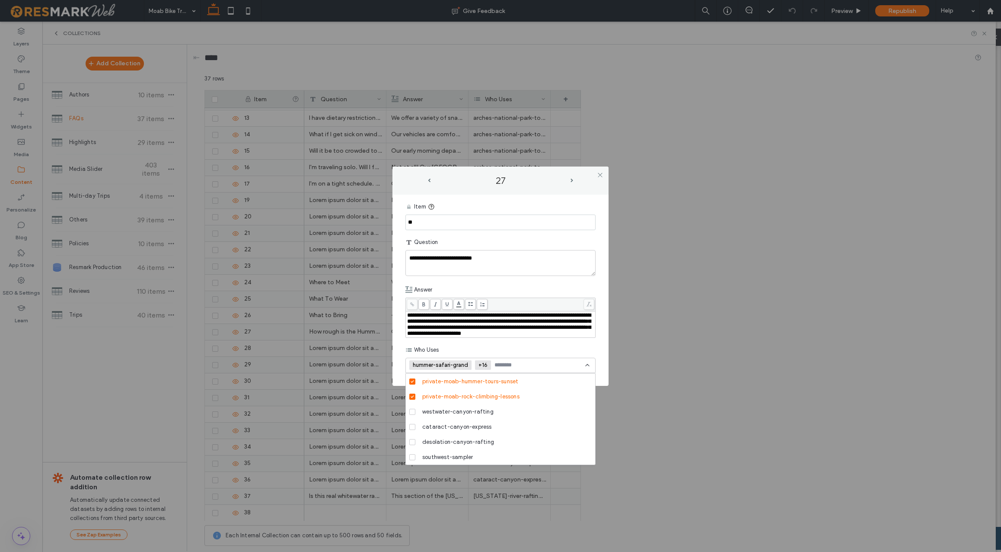
scroll to position [476, 0]
click at [411, 419] on icon at bounding box center [412, 419] width 3 height 3
click at [408, 387] on div "private-moab-hummer-tours-hells-revenge" at bounding box center [500, 389] width 189 height 15
click at [411, 388] on icon at bounding box center [412, 389] width 3 height 3
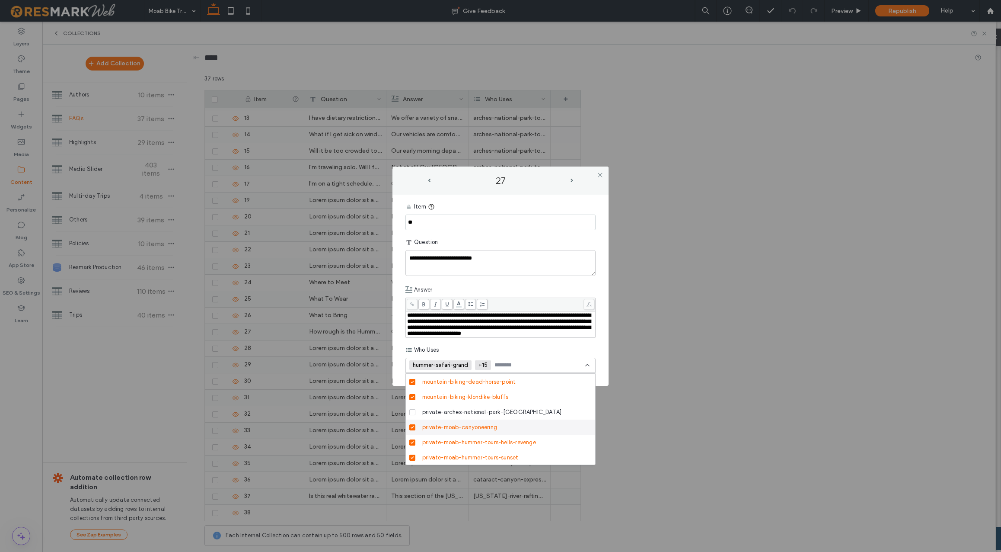
click at [412, 427] on icon at bounding box center [412, 427] width 3 height 3
click at [413, 396] on icon at bounding box center [412, 397] width 3 height 3
click at [415, 382] on span at bounding box center [412, 382] width 6 height 6
click at [414, 382] on icon at bounding box center [412, 381] width 3 height 3
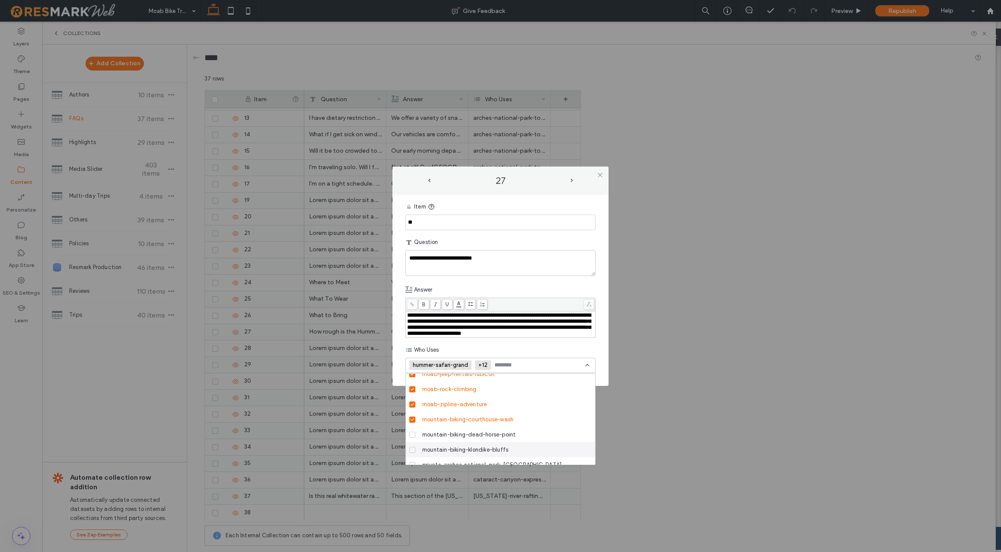
scroll to position [359, 0]
click at [411, 430] on icon at bounding box center [412, 431] width 3 height 3
click at [412, 416] on icon at bounding box center [412, 416] width 3 height 3
click at [413, 402] on icon at bounding box center [412, 400] width 3 height 3
click at [412, 385] on icon at bounding box center [412, 385] width 3 height 3
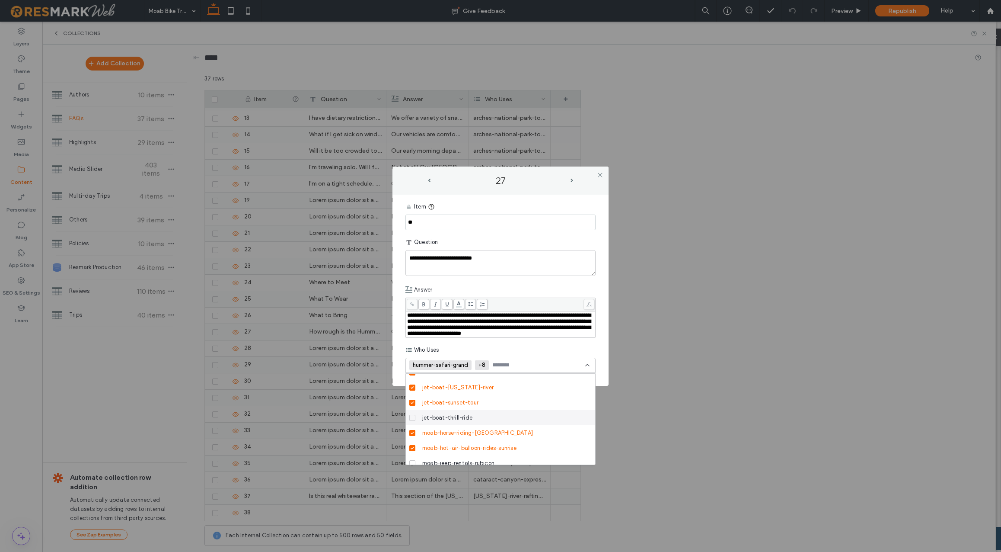
scroll to position [282, 0]
click at [411, 446] on icon at bounding box center [412, 447] width 3 height 3
click at [412, 431] on icon at bounding box center [412, 432] width 3 height 3
click at [413, 403] on span at bounding box center [412, 402] width 6 height 6
click at [412, 386] on icon at bounding box center [412, 386] width 3 height 3
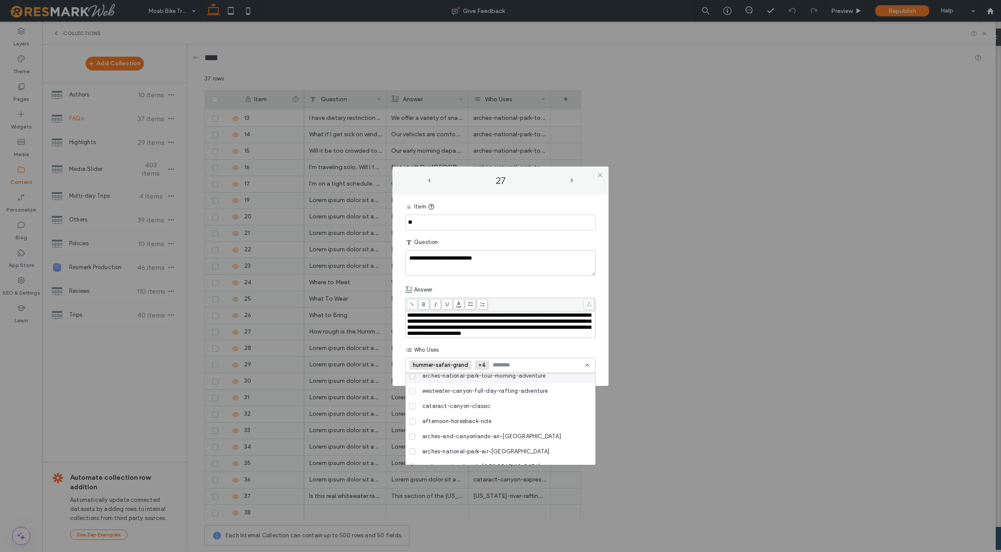
scroll to position [0, 0]
click at [524, 345] on div "Who Uses" at bounding box center [500, 350] width 190 height 16
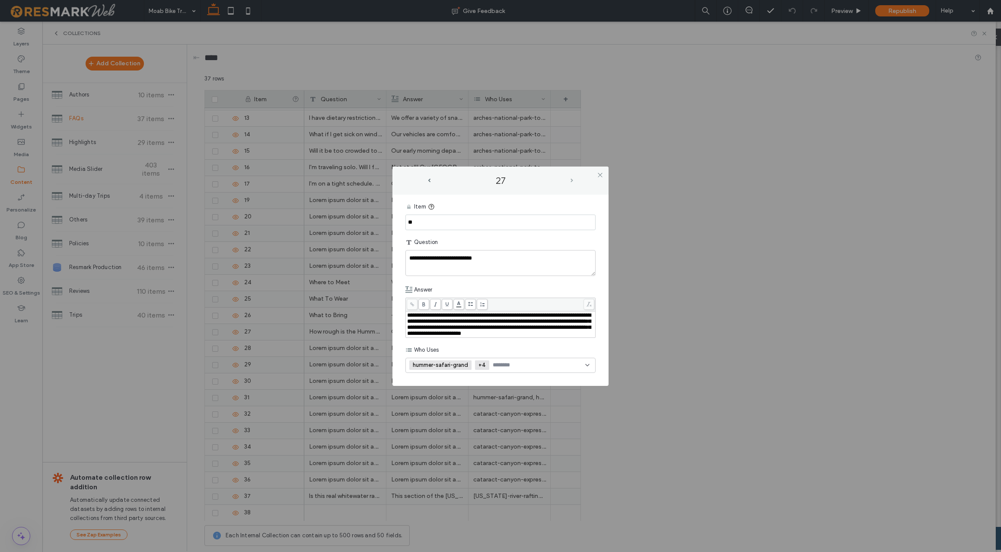
click at [572, 179] on span "next-arrow" at bounding box center [572, 181] width 3 height 4
